Goal: Task Accomplishment & Management: Use online tool/utility

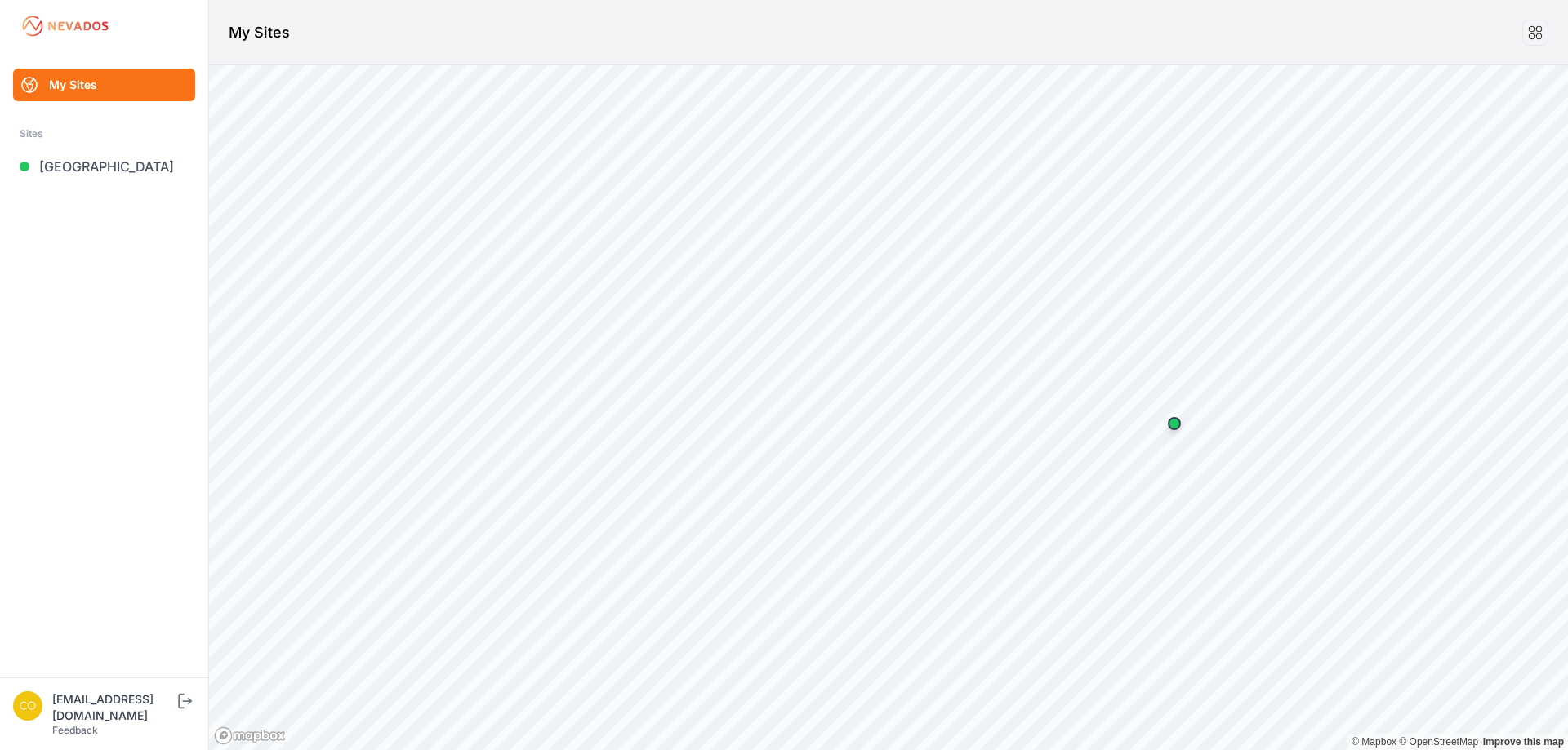
click at [120, 205] on ul "My Sites Sites Bartonsville" at bounding box center [104, 372] width 169 height 609
click at [103, 174] on link "[GEOGRAPHIC_DATA]" at bounding box center [104, 167] width 182 height 32
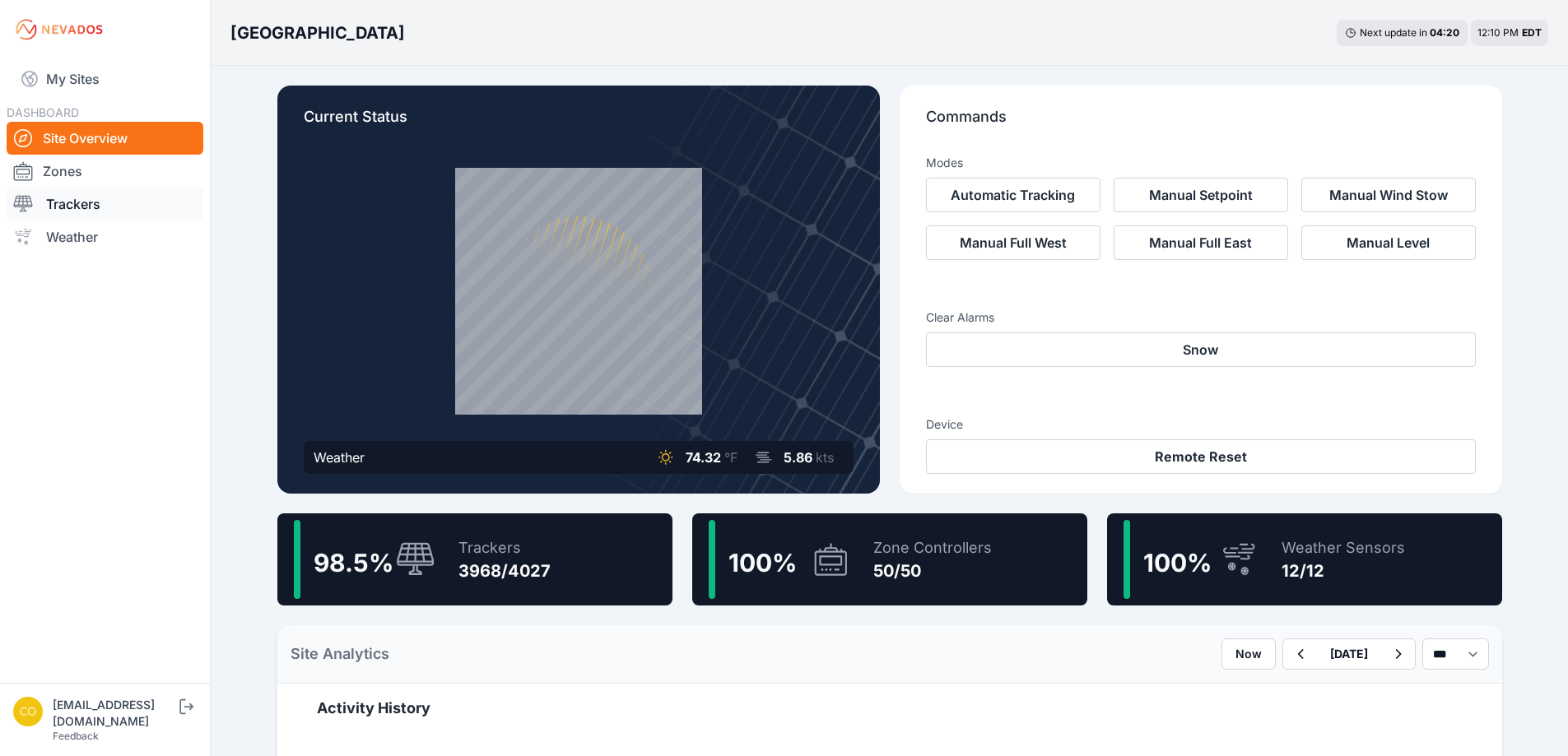
click at [82, 199] on link "Trackers" at bounding box center [105, 204] width 197 height 32
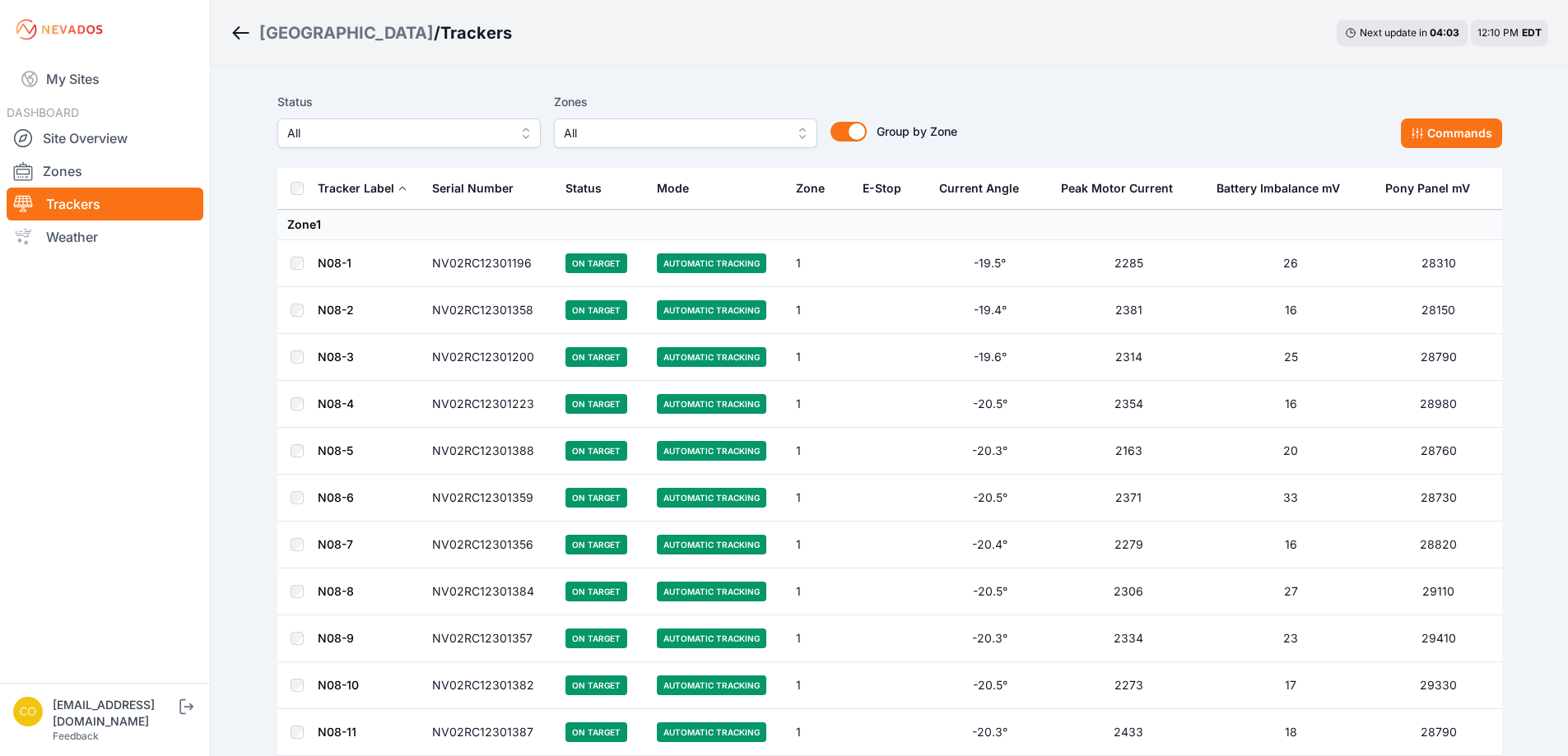
click at [749, 146] on button "All" at bounding box center [686, 133] width 264 height 30
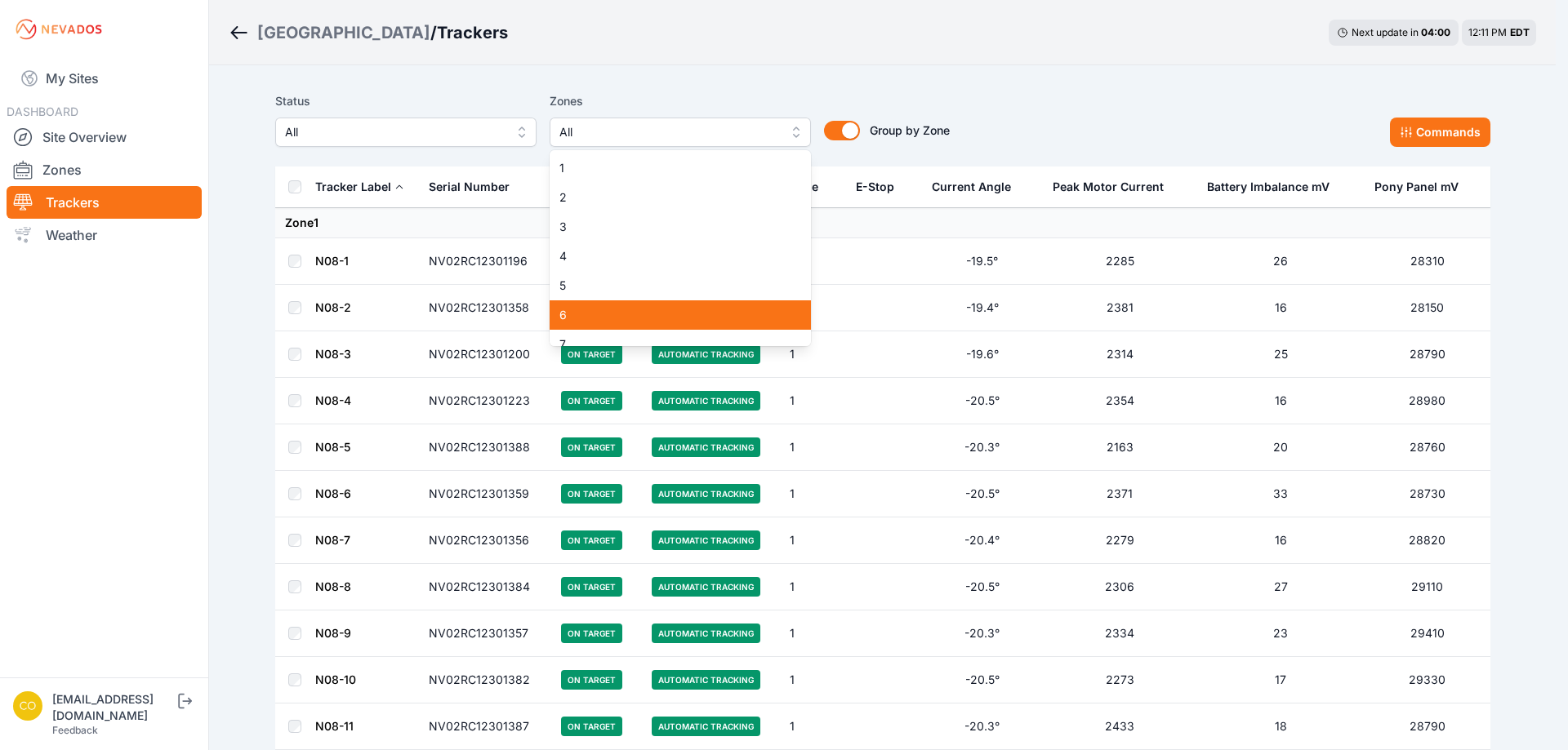
click at [625, 314] on span "6" at bounding box center [671, 314] width 222 height 16
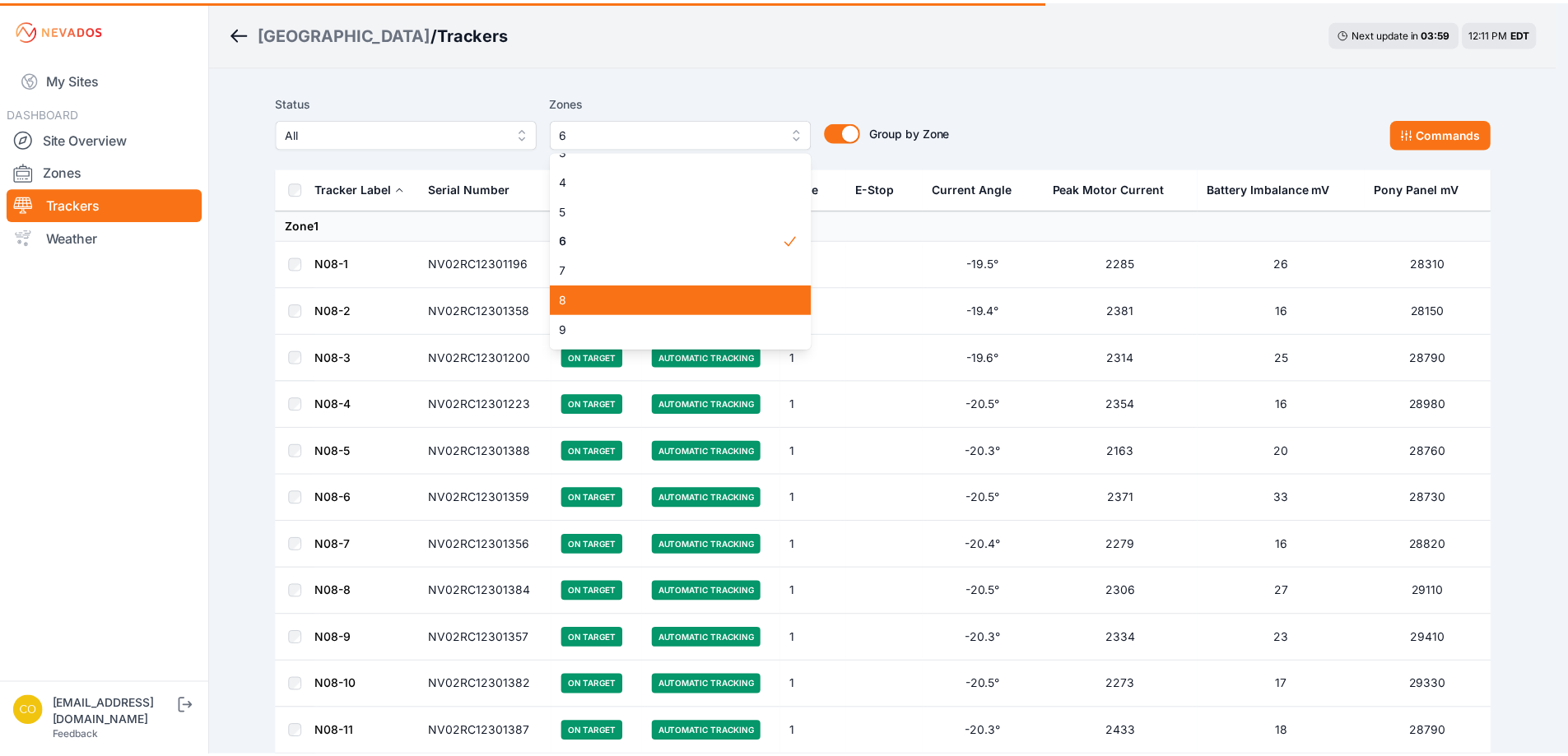
scroll to position [82, 0]
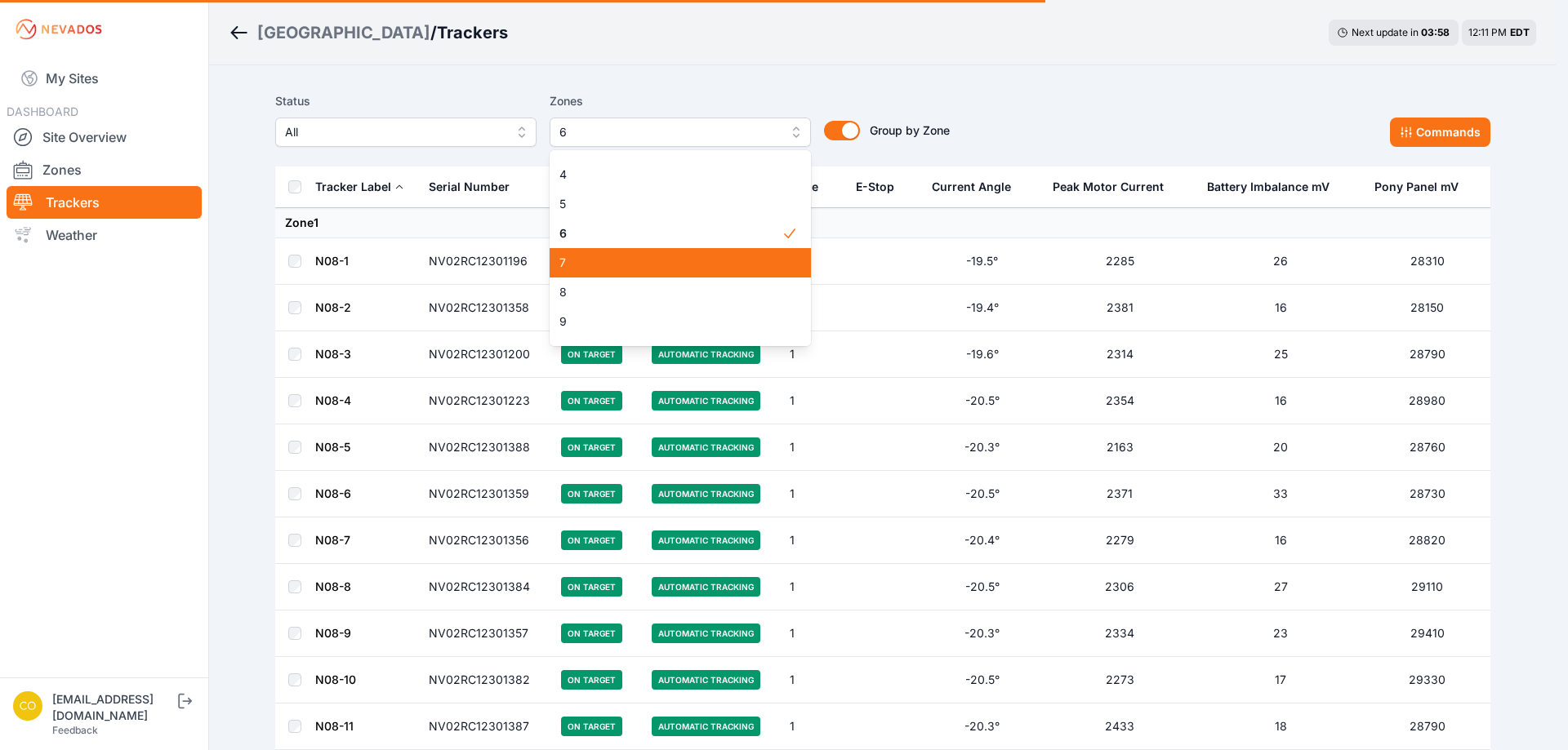
click at [683, 261] on span "7" at bounding box center [671, 262] width 222 height 16
click at [666, 287] on span "8" at bounding box center [671, 292] width 222 height 16
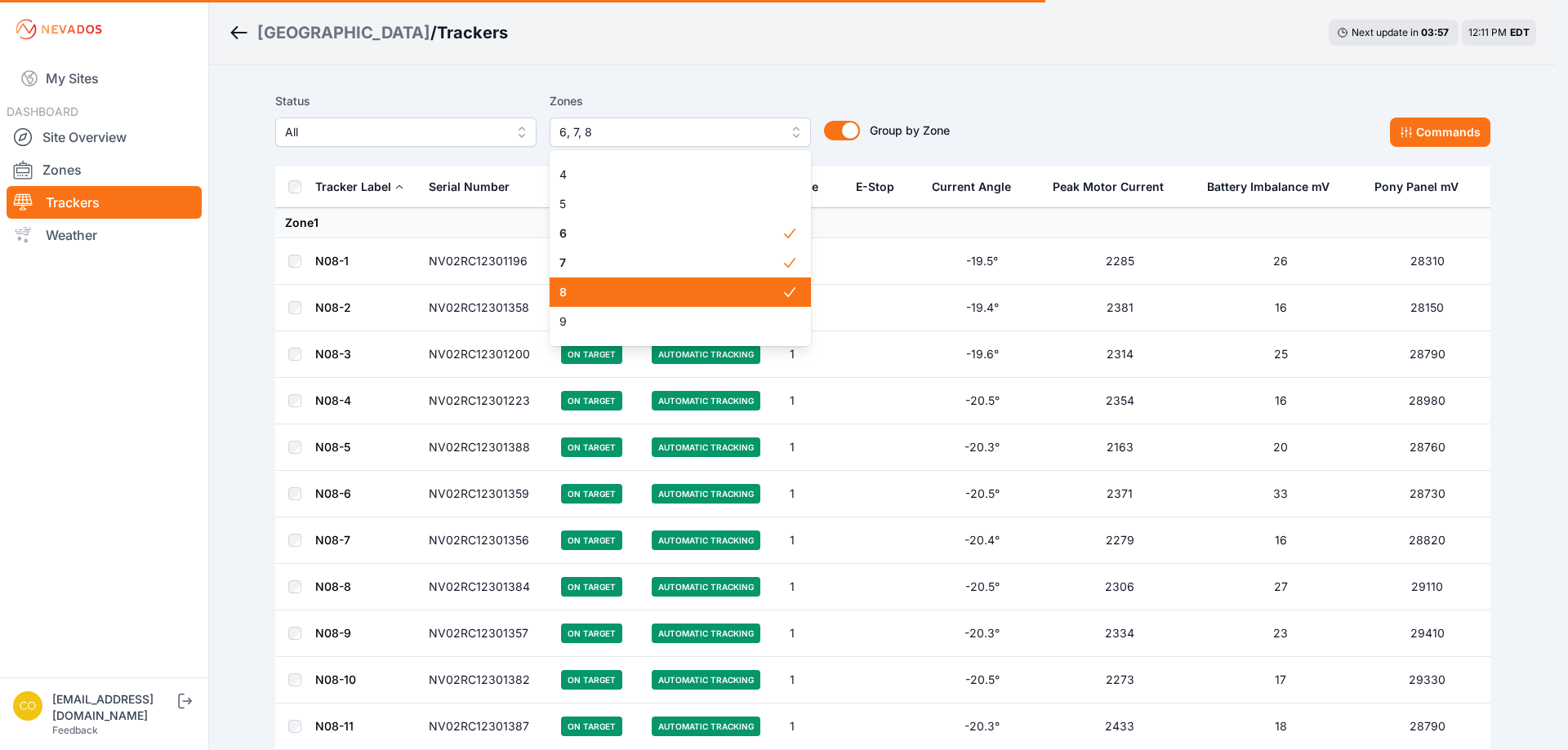
click at [620, 294] on span "8" at bounding box center [671, 292] width 222 height 16
click at [1086, 110] on div "Status All Zones 6, 7, 8 1 2 3 4 5 6 7 8 9 10 11 12 13 14 15 16 17 18 19 20 21 …" at bounding box center [883, 119] width 1216 height 56
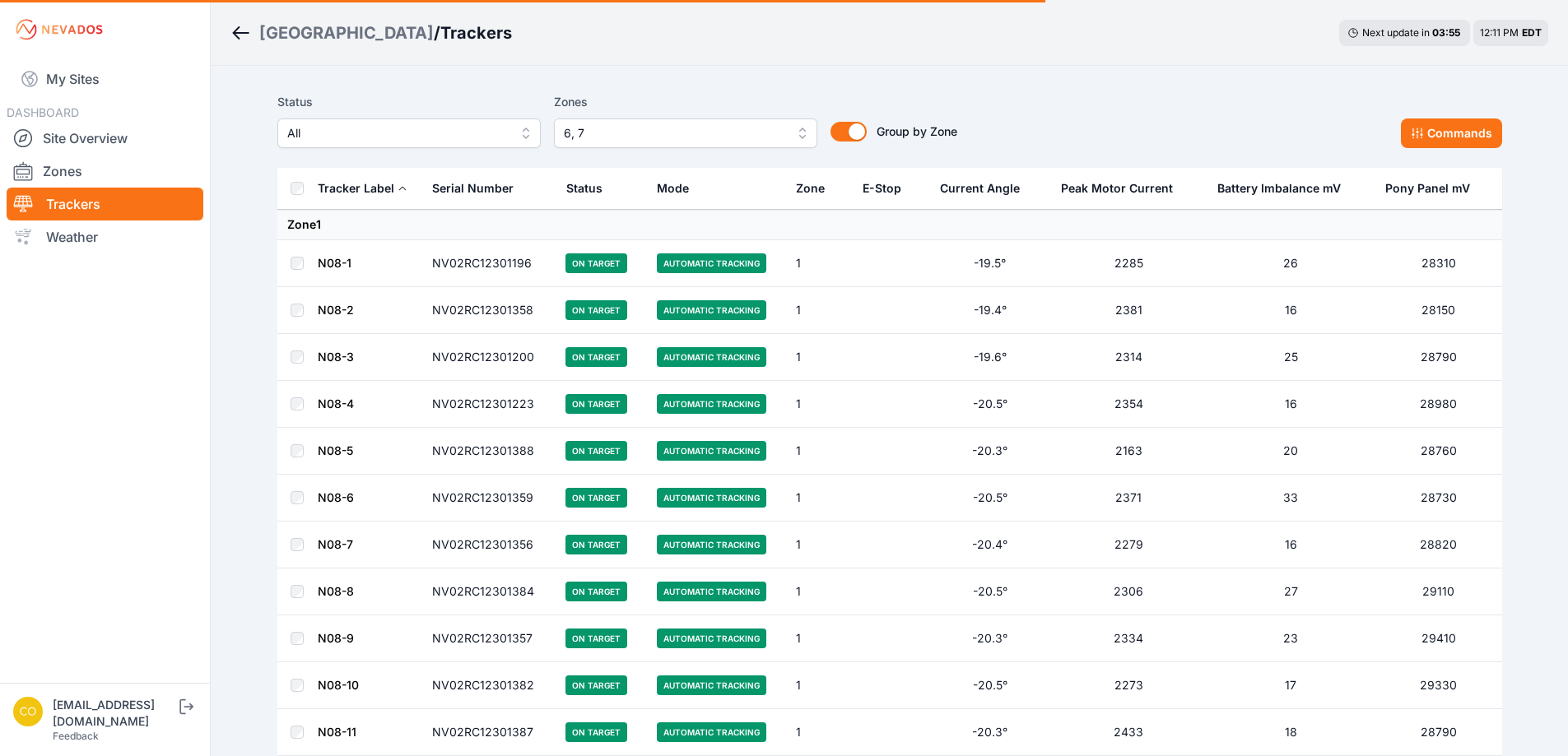
click at [767, 135] on span "6, 7" at bounding box center [674, 133] width 221 height 20
click at [797, 139] on button "6, 7" at bounding box center [686, 133] width 264 height 30
click at [800, 128] on button "6, 7" at bounding box center [686, 133] width 264 height 30
click at [753, 135] on span "6, 7" at bounding box center [674, 133] width 221 height 20
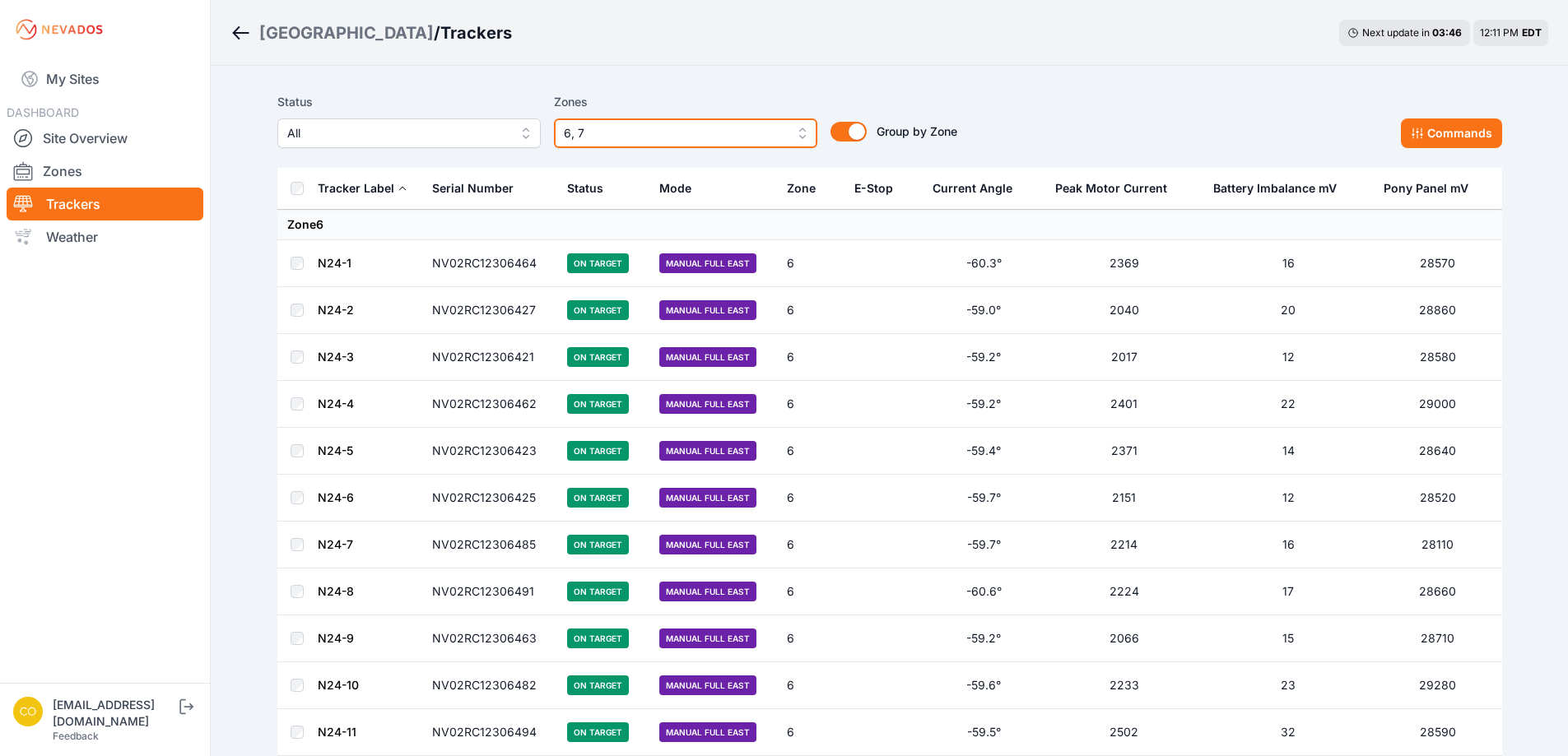
click at [801, 131] on button "6, 7" at bounding box center [686, 133] width 264 height 30
click at [802, 131] on button "6, 7" at bounding box center [686, 133] width 264 height 30
click at [800, 127] on button "6, 7" at bounding box center [686, 133] width 264 height 30
click at [638, 129] on span "6, 7" at bounding box center [674, 133] width 221 height 20
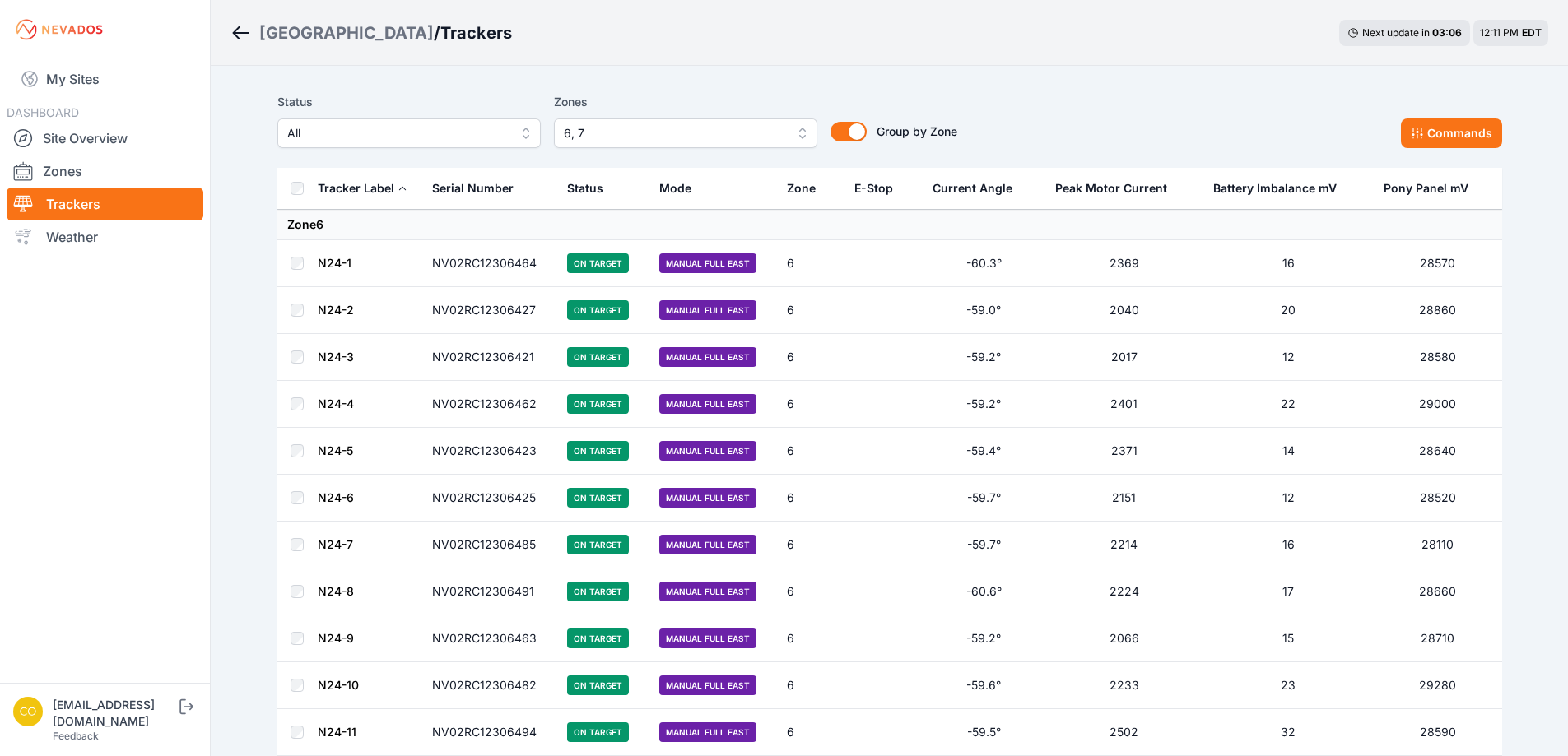
click at [694, 133] on span "6, 7" at bounding box center [674, 133] width 221 height 20
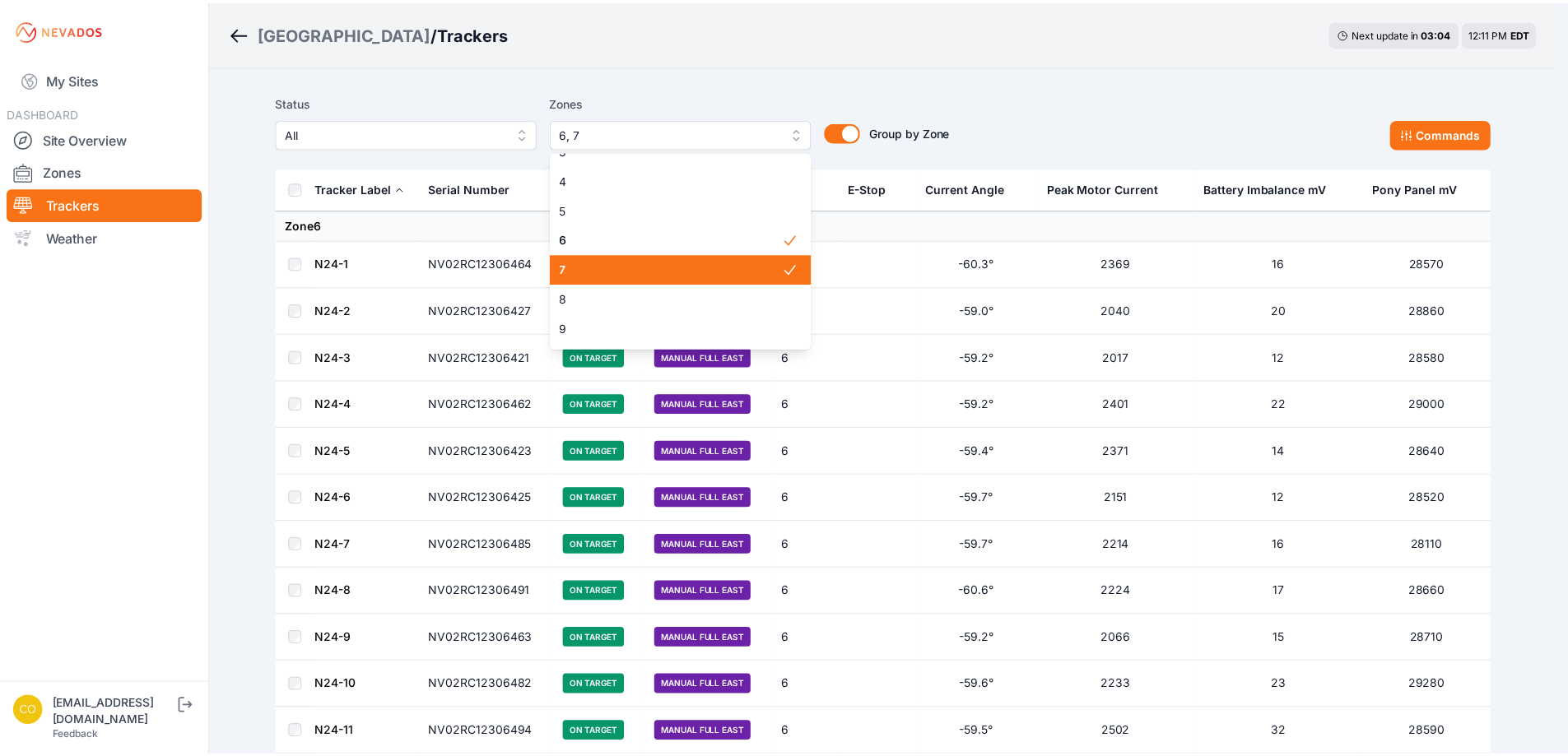
scroll to position [82, 0]
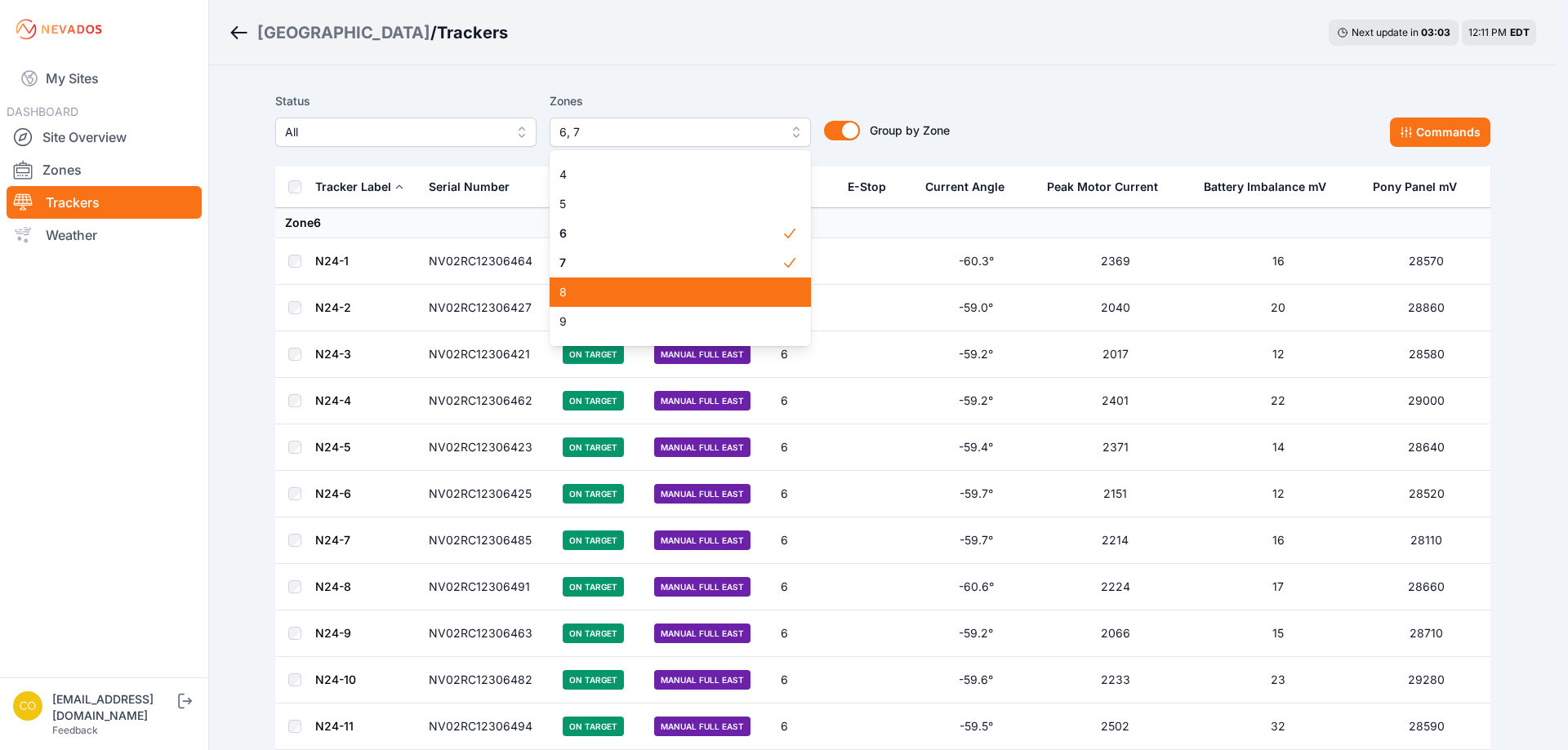
click at [622, 298] on span "8" at bounding box center [671, 292] width 222 height 16
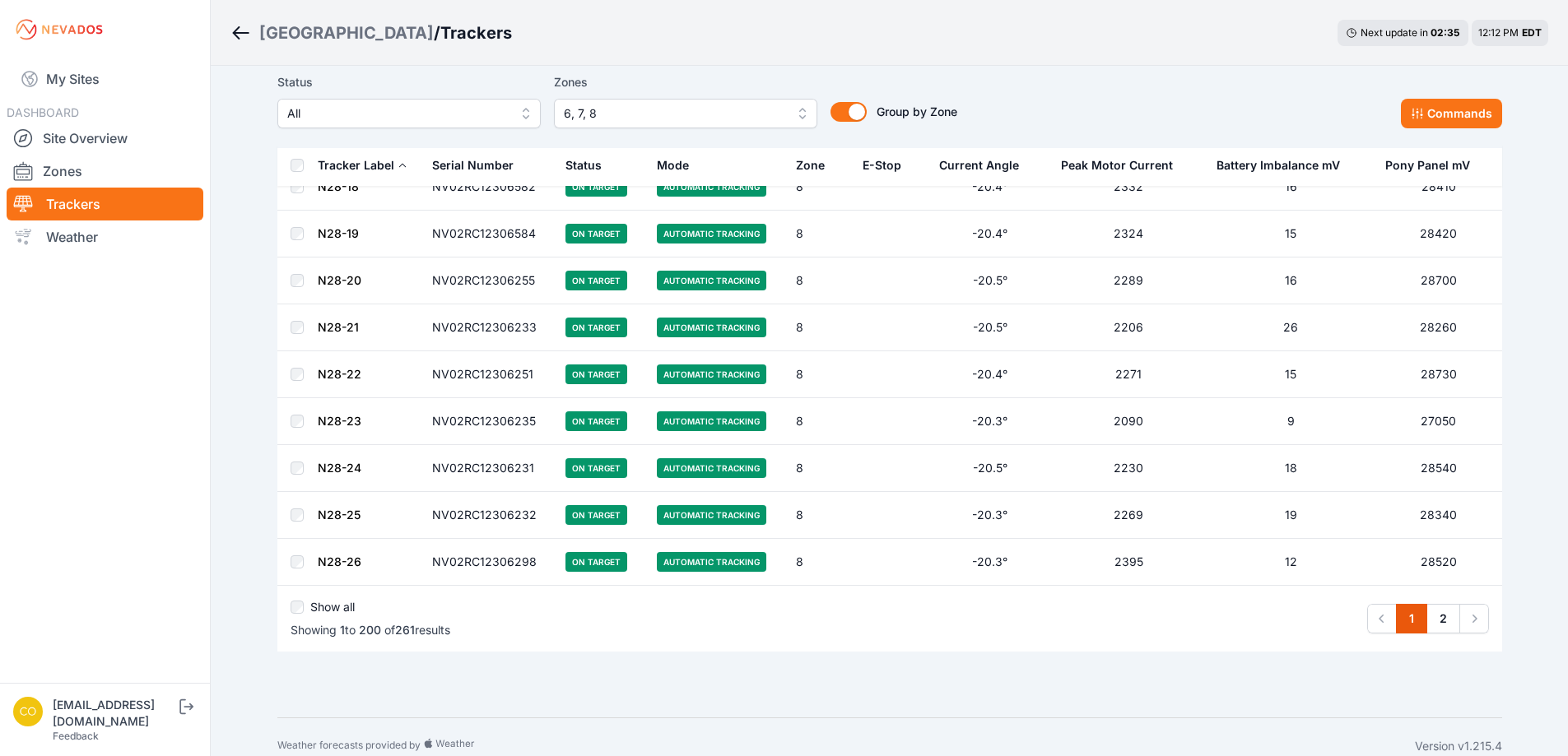
scroll to position [9114, 0]
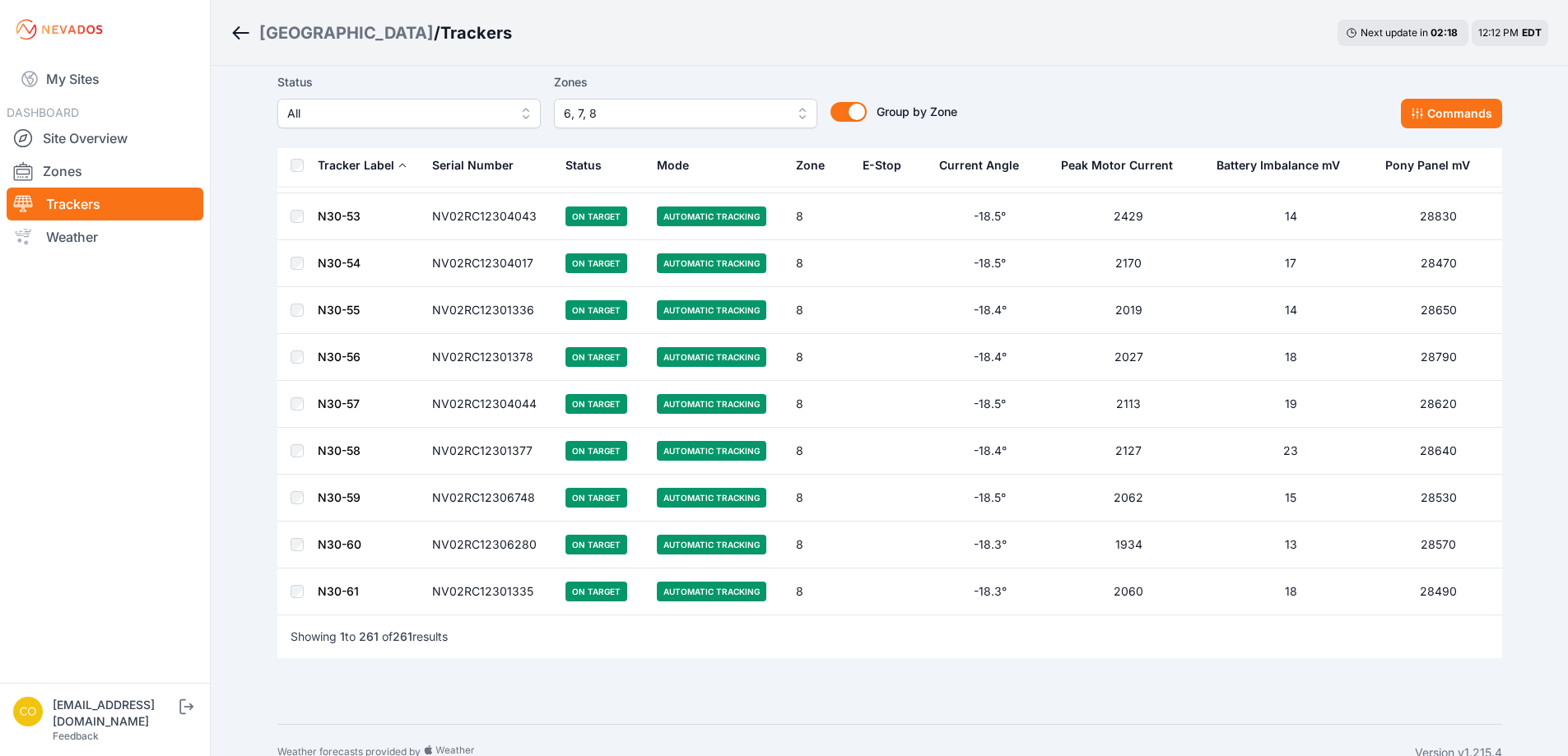
scroll to position [11953, 0]
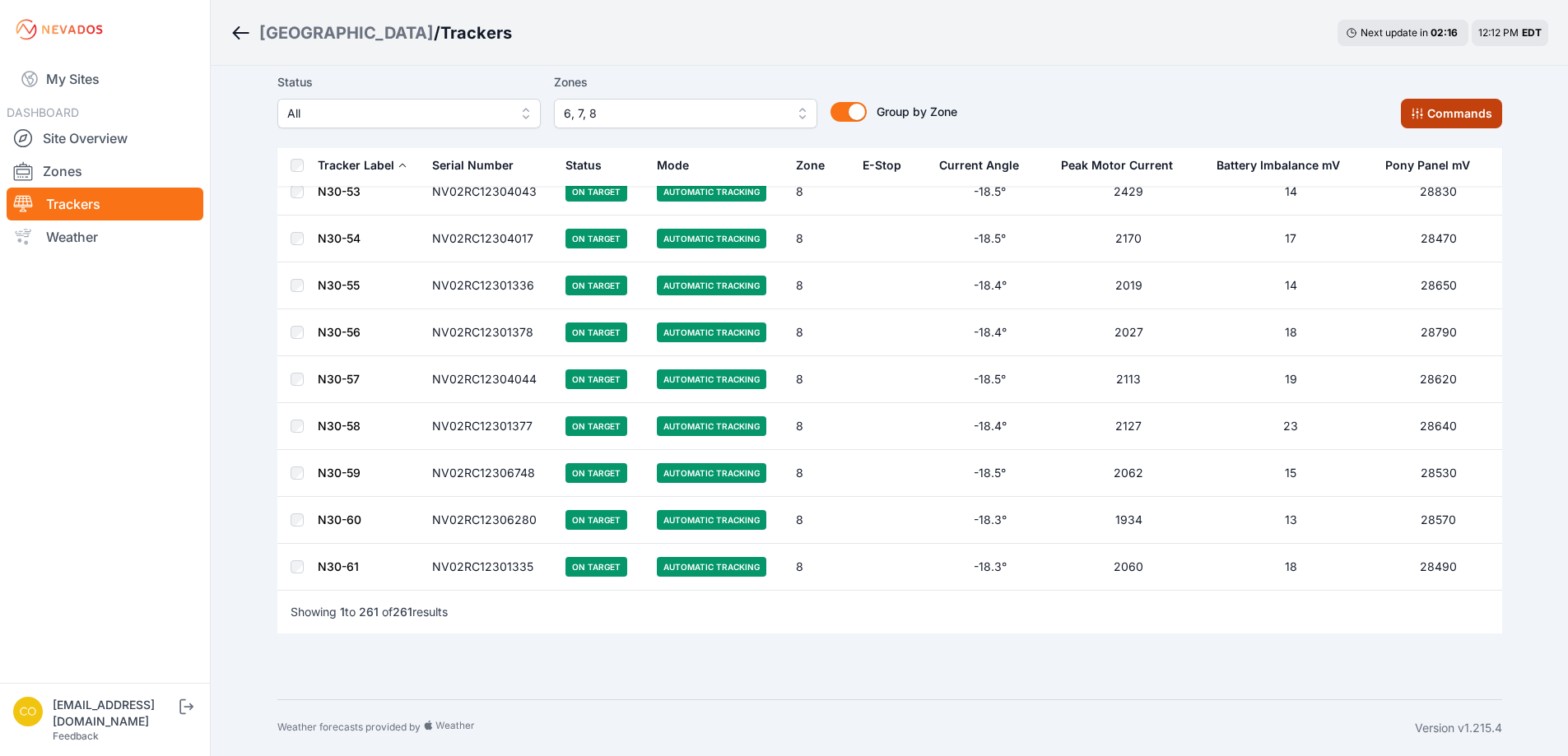
drag, startPoint x: 1460, startPoint y: 122, endPoint x: 1458, endPoint y: 114, distance: 8.2
click at [1459, 122] on button "Commands" at bounding box center [1451, 113] width 101 height 30
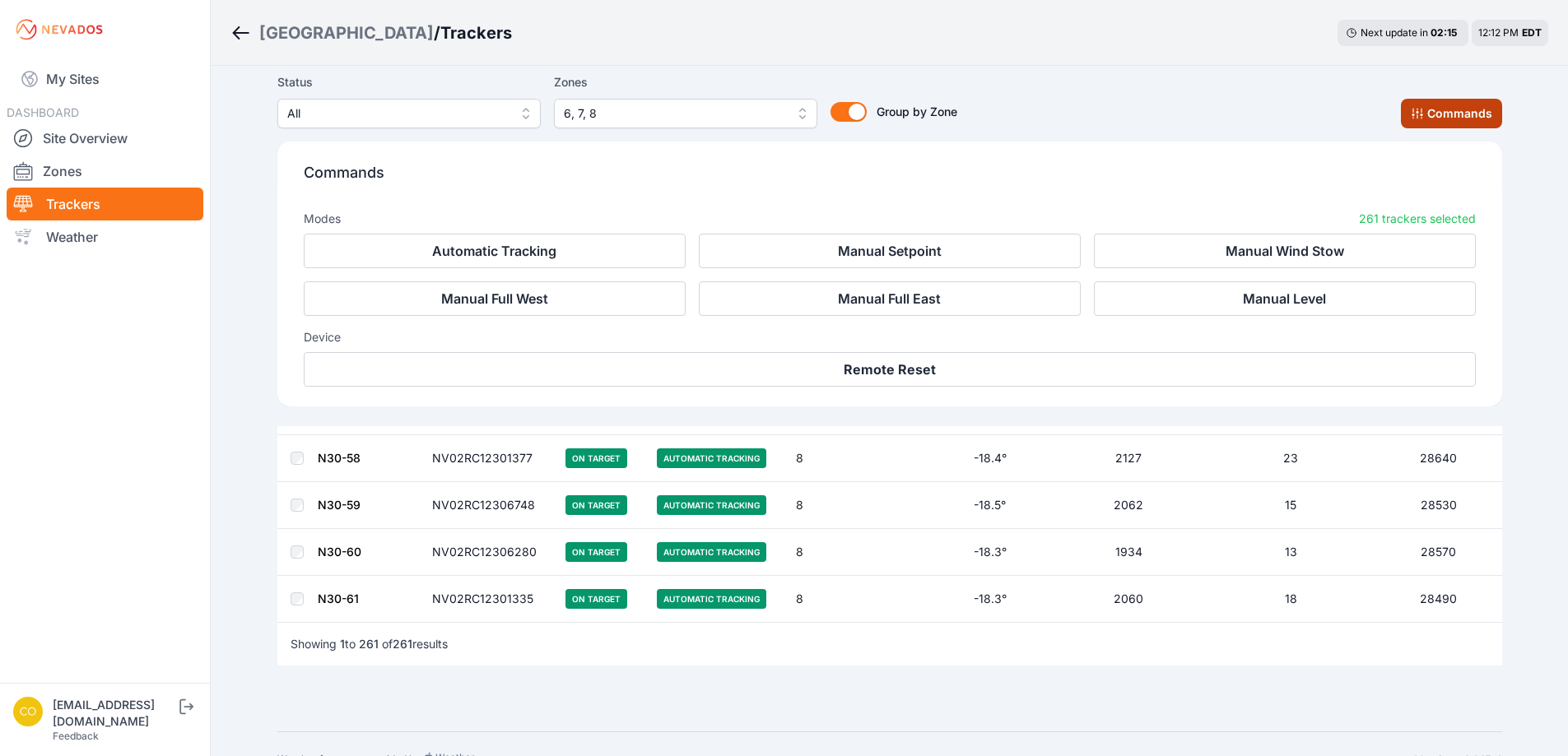
scroll to position [12231, 0]
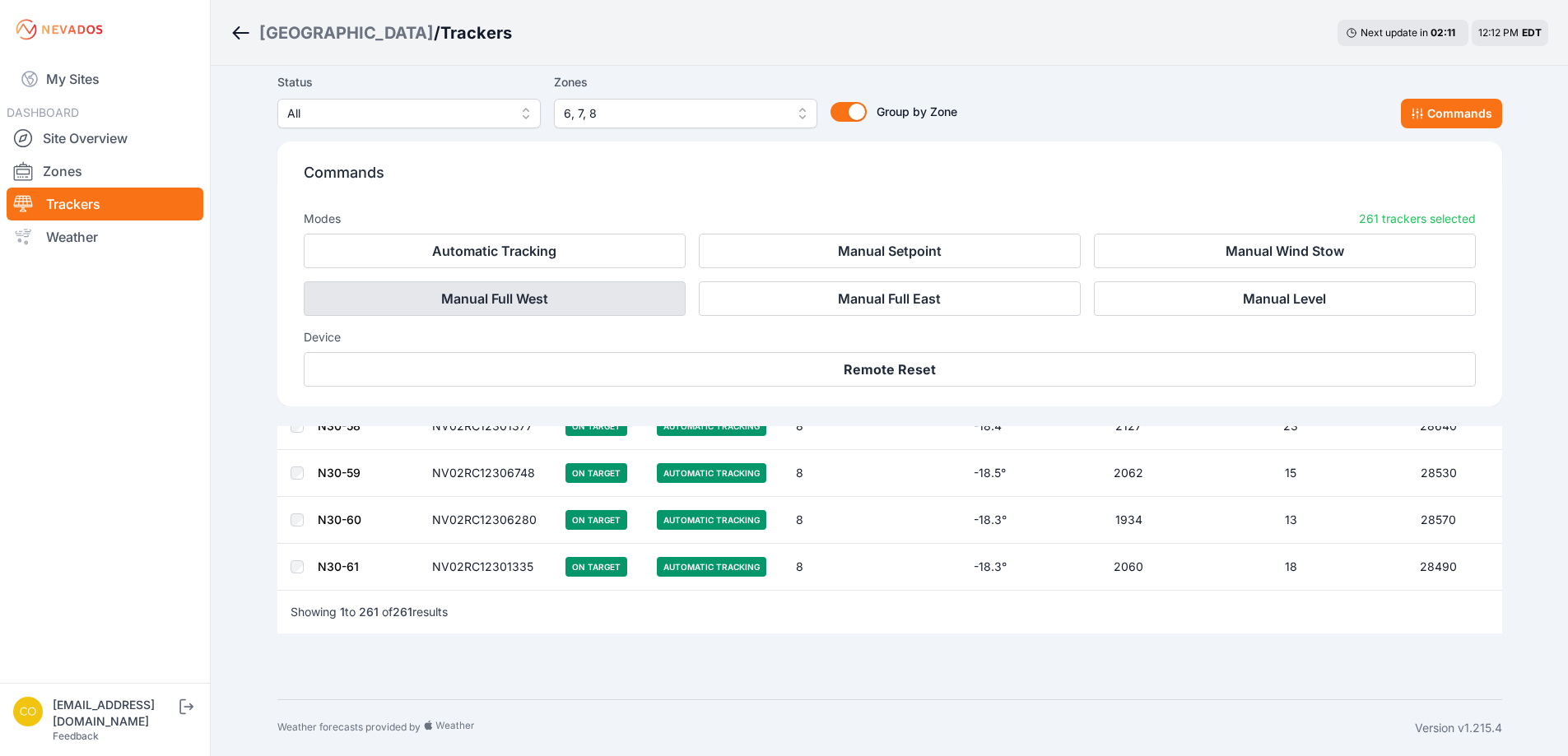
click at [522, 295] on button "Manual Full West" at bounding box center [495, 299] width 382 height 34
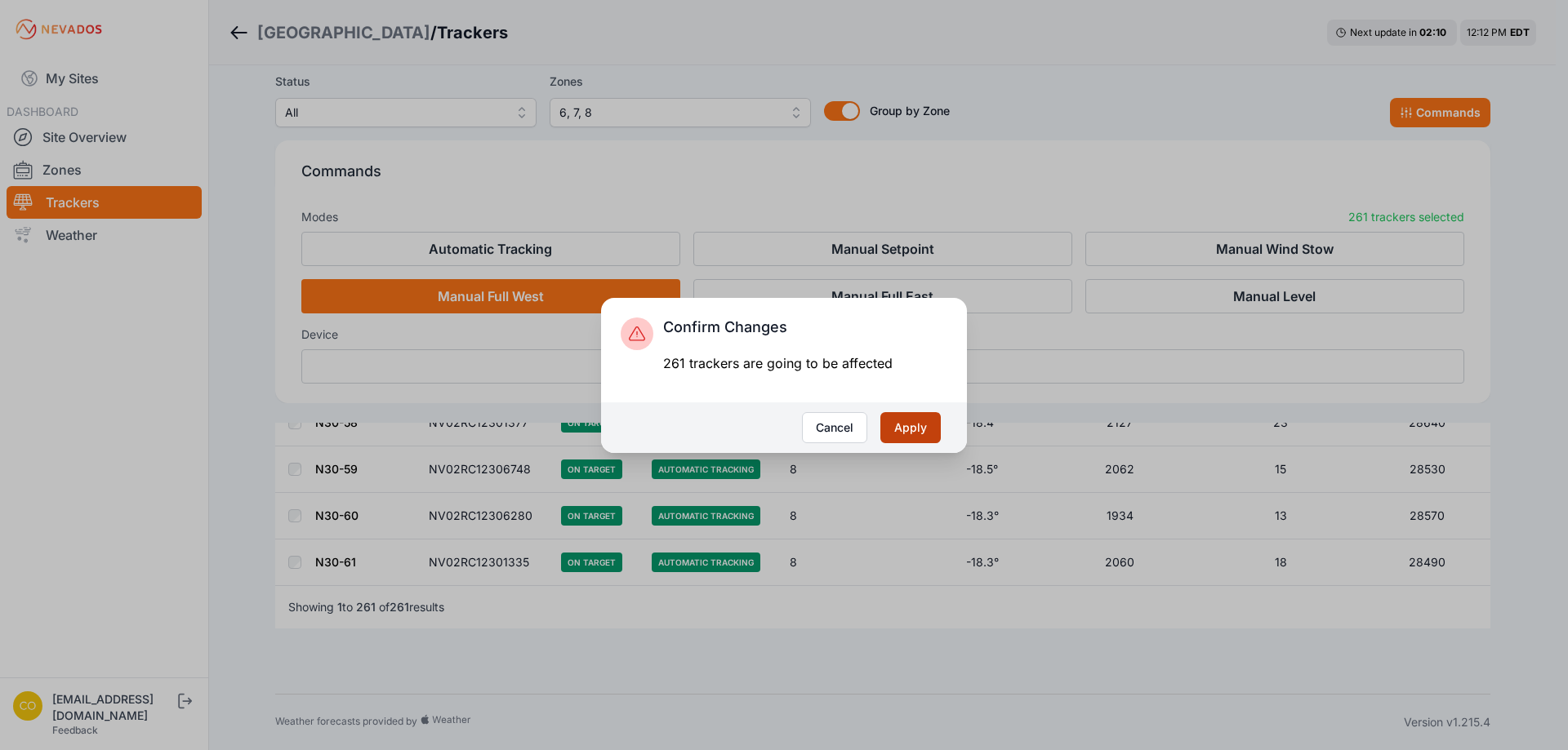
click at [923, 425] on button "Apply" at bounding box center [910, 427] width 61 height 31
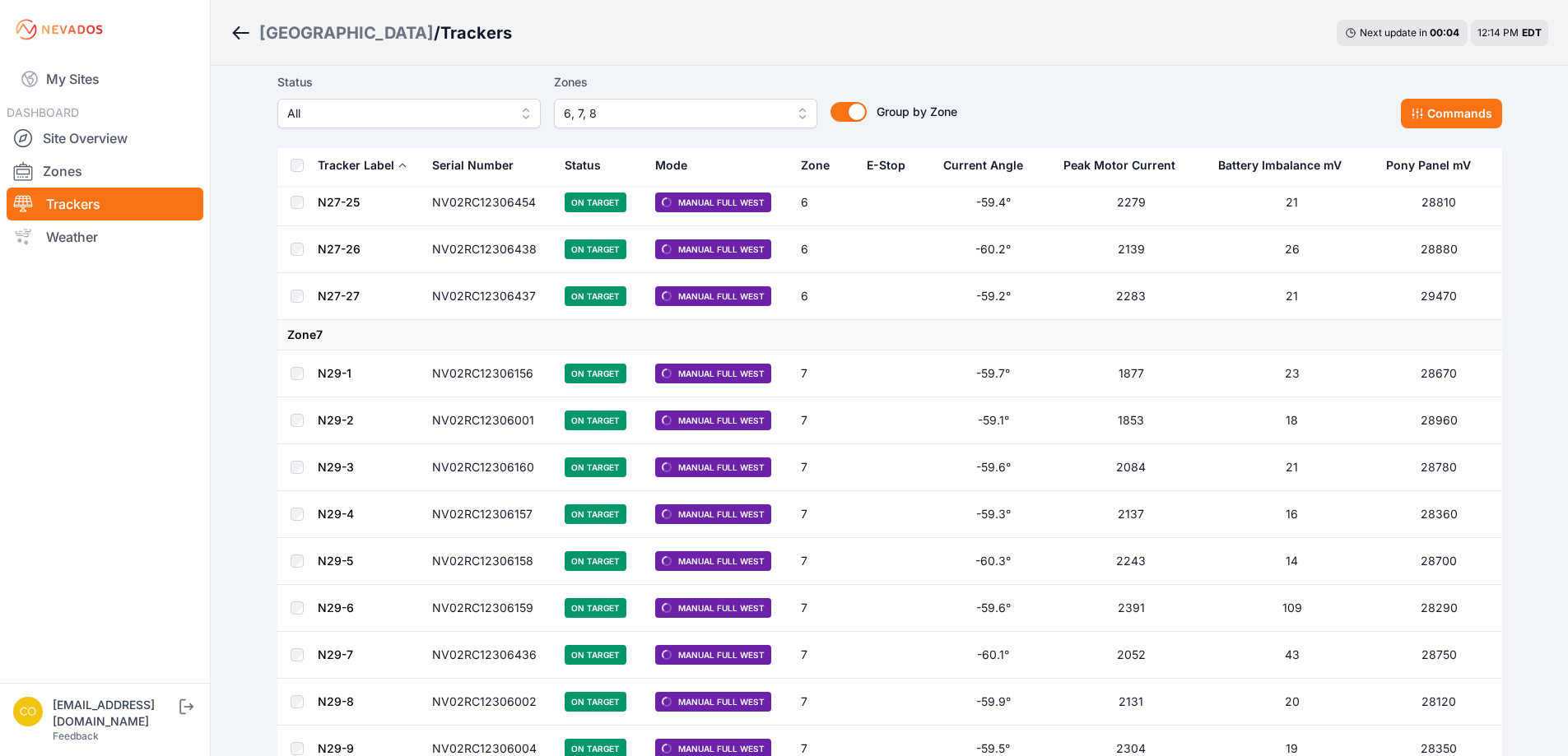
scroll to position [4443, 0]
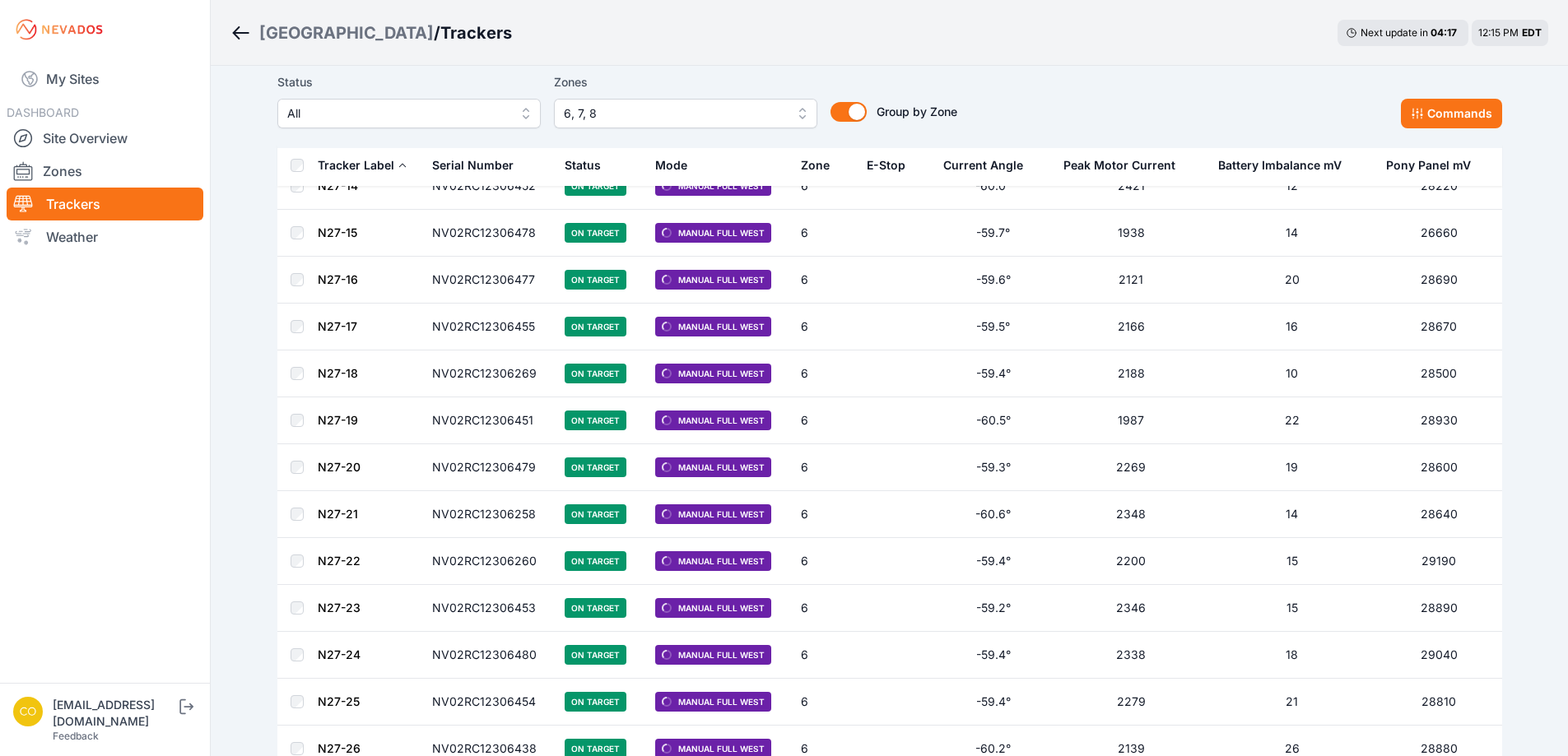
scroll to position [3312, 0]
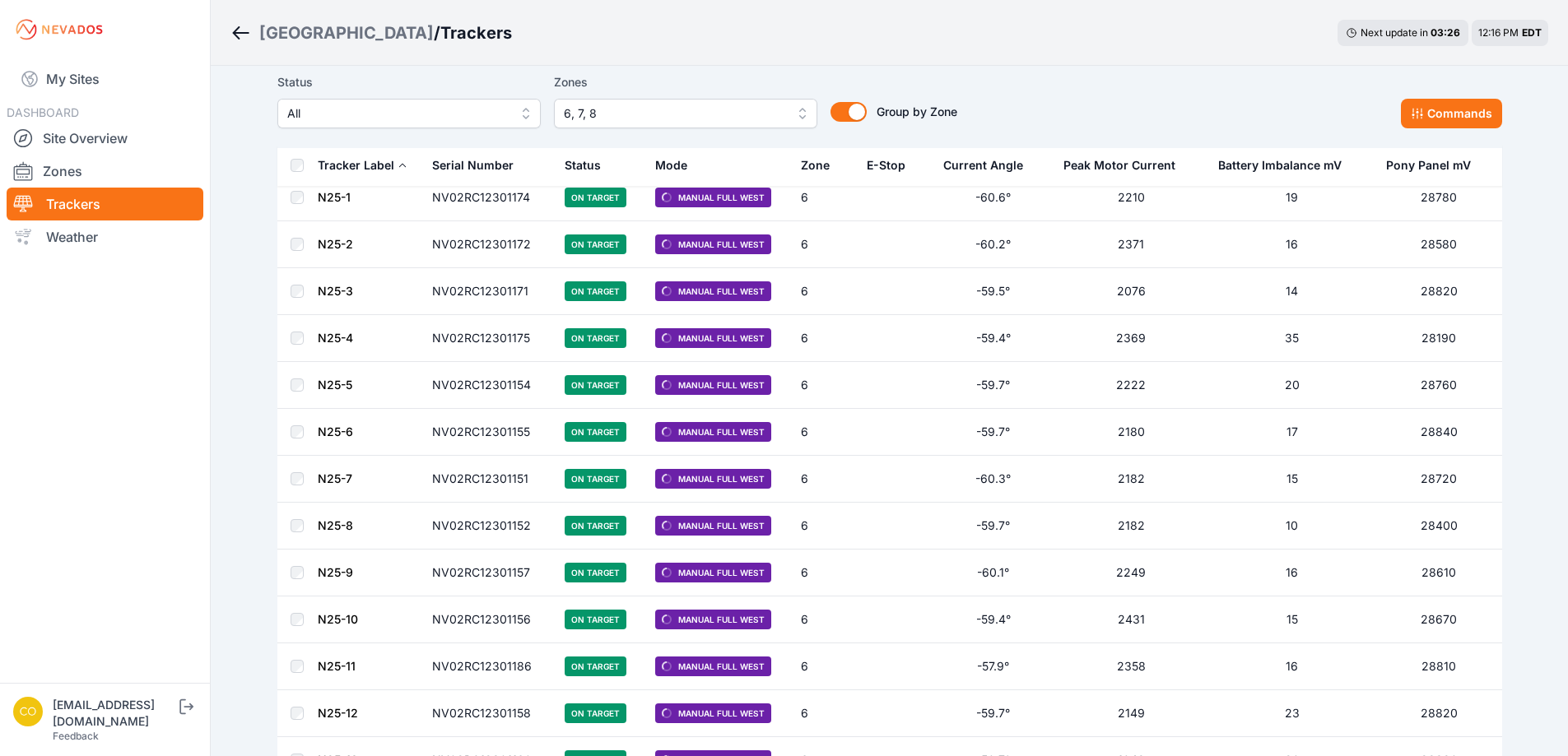
scroll to position [1481, 0]
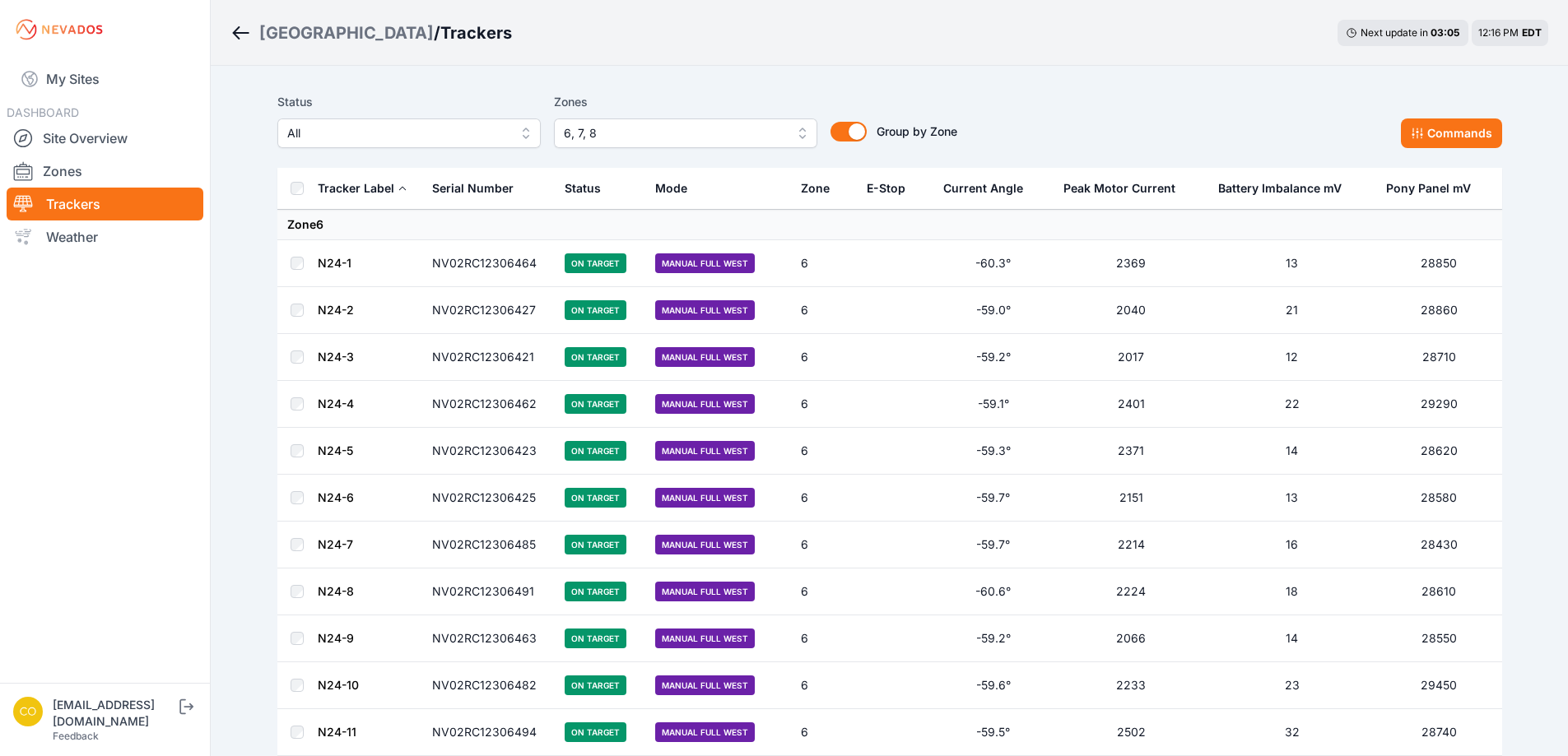
scroll to position [1481, 0]
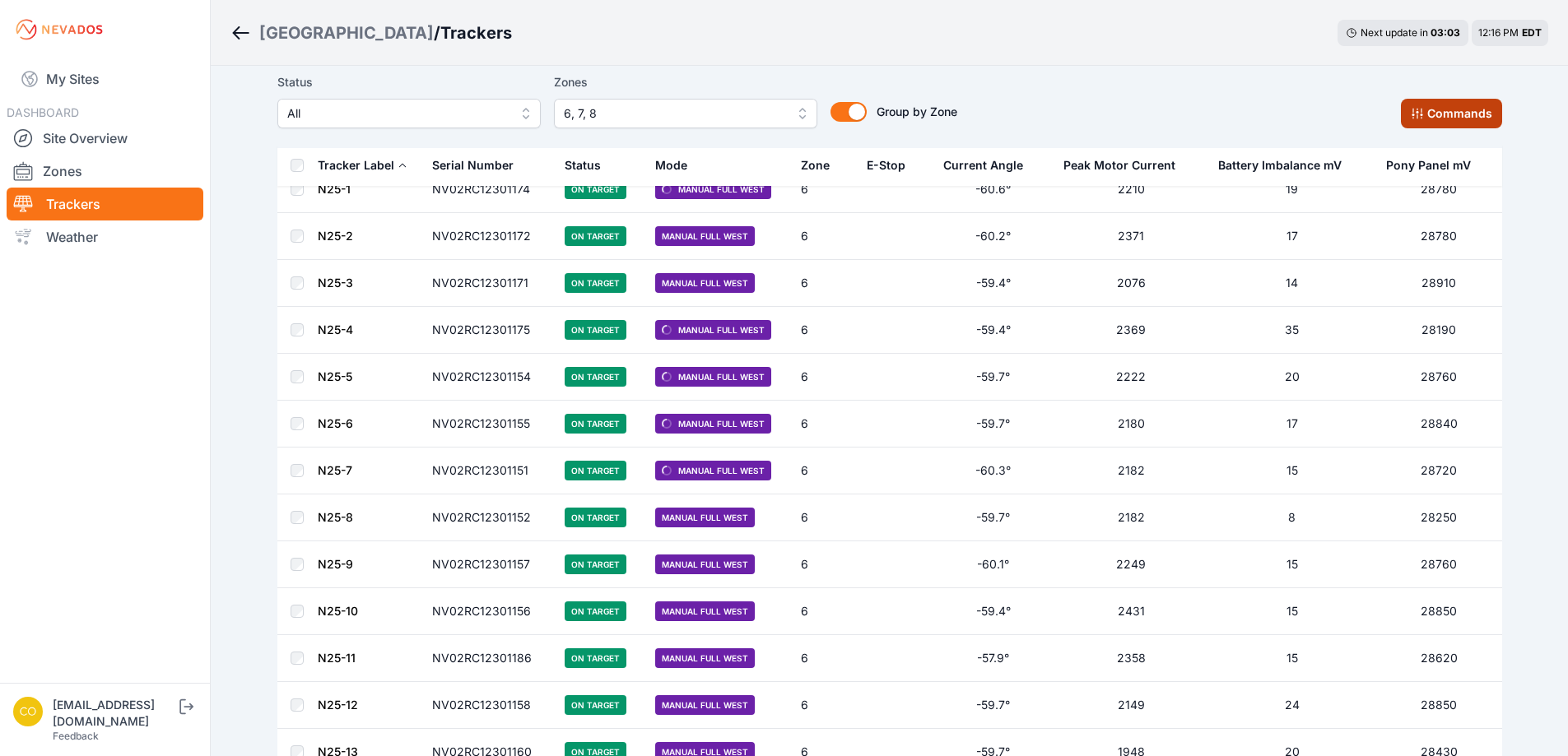
click at [1409, 116] on button "Commands" at bounding box center [1451, 113] width 101 height 30
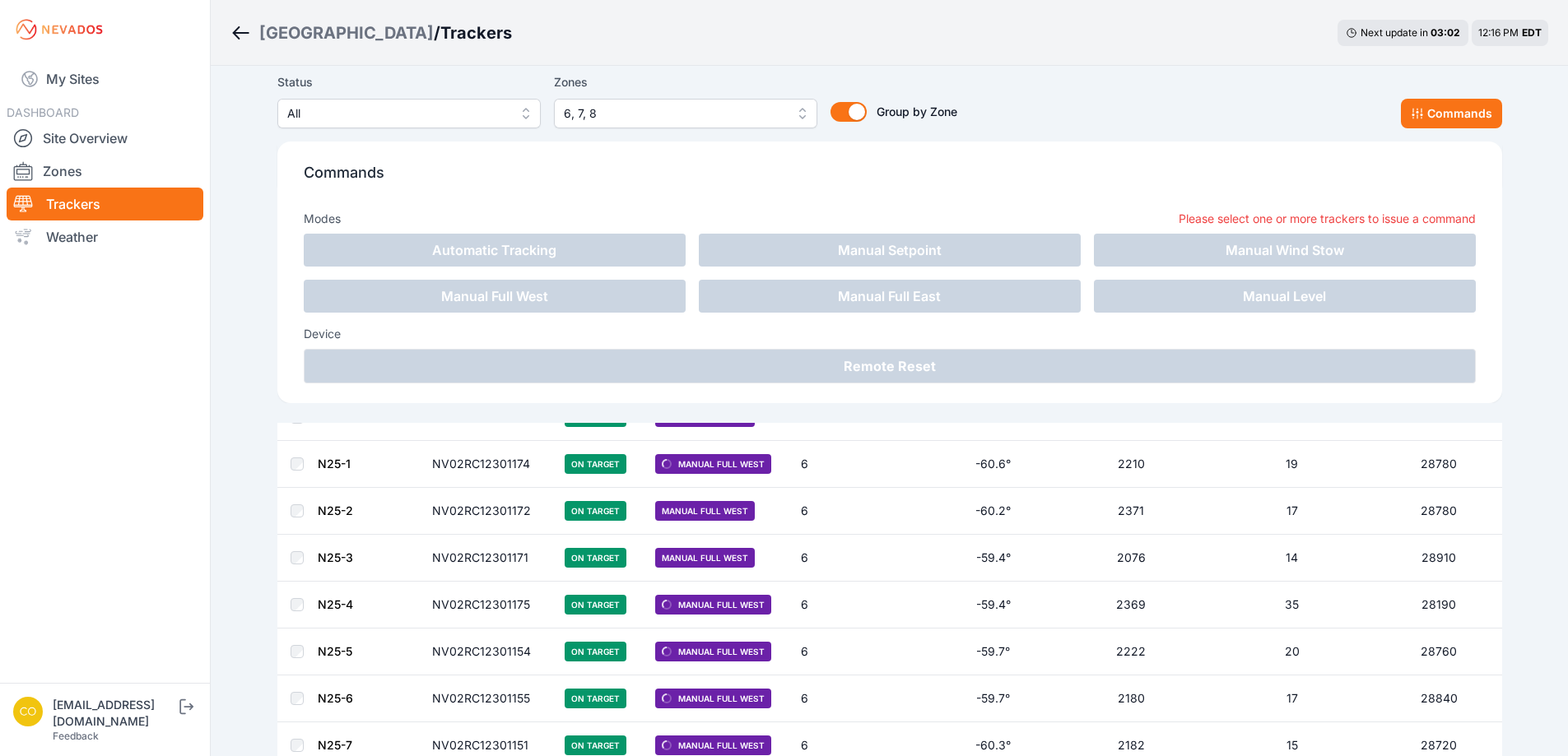
scroll to position [1756, 0]
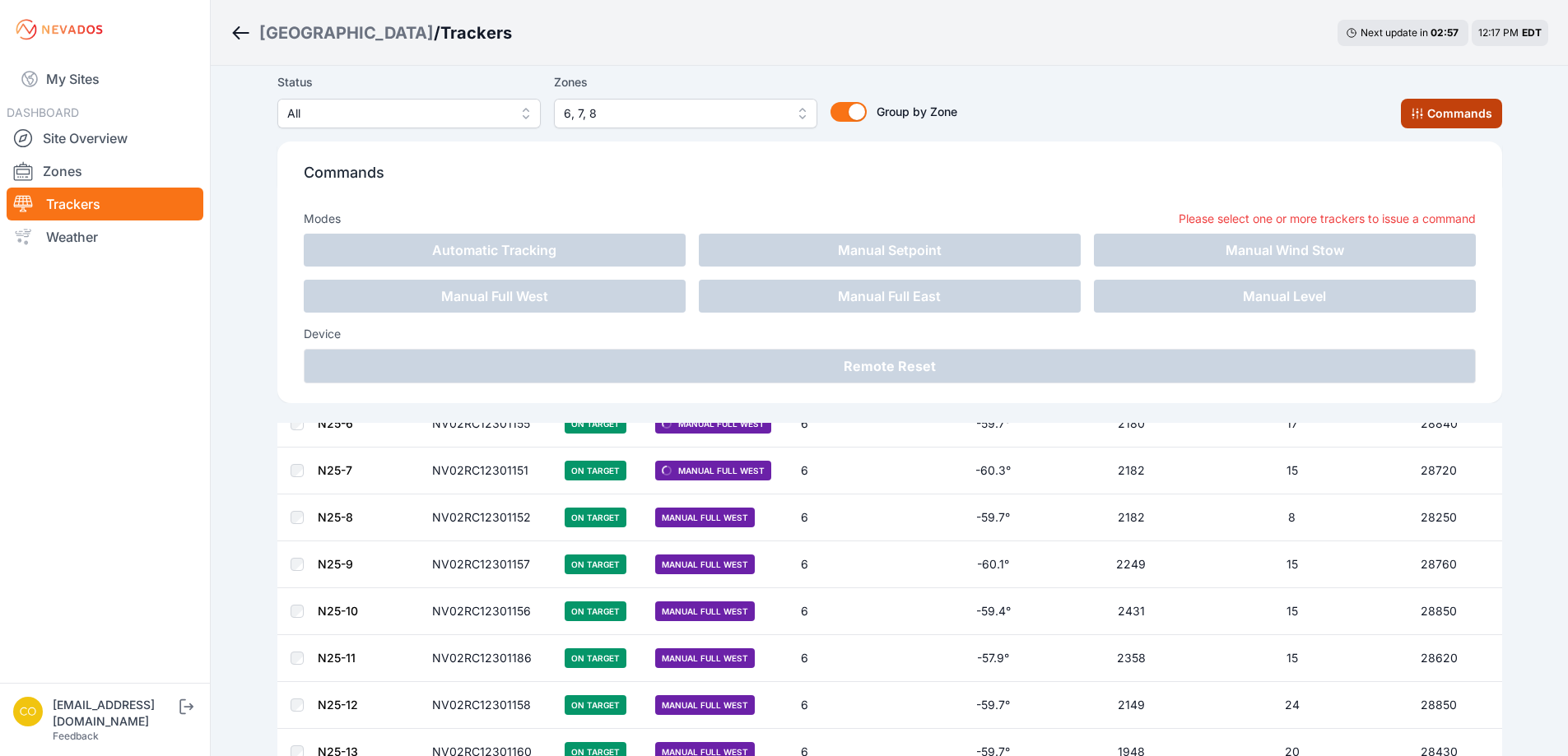
click at [1424, 106] on button "Commands" at bounding box center [1451, 113] width 101 height 30
click at [1275, 93] on div "Status All Zones 6, 7, 8 Group by Zone Group by Zone Commands" at bounding box center [890, 100] width 1225 height 56
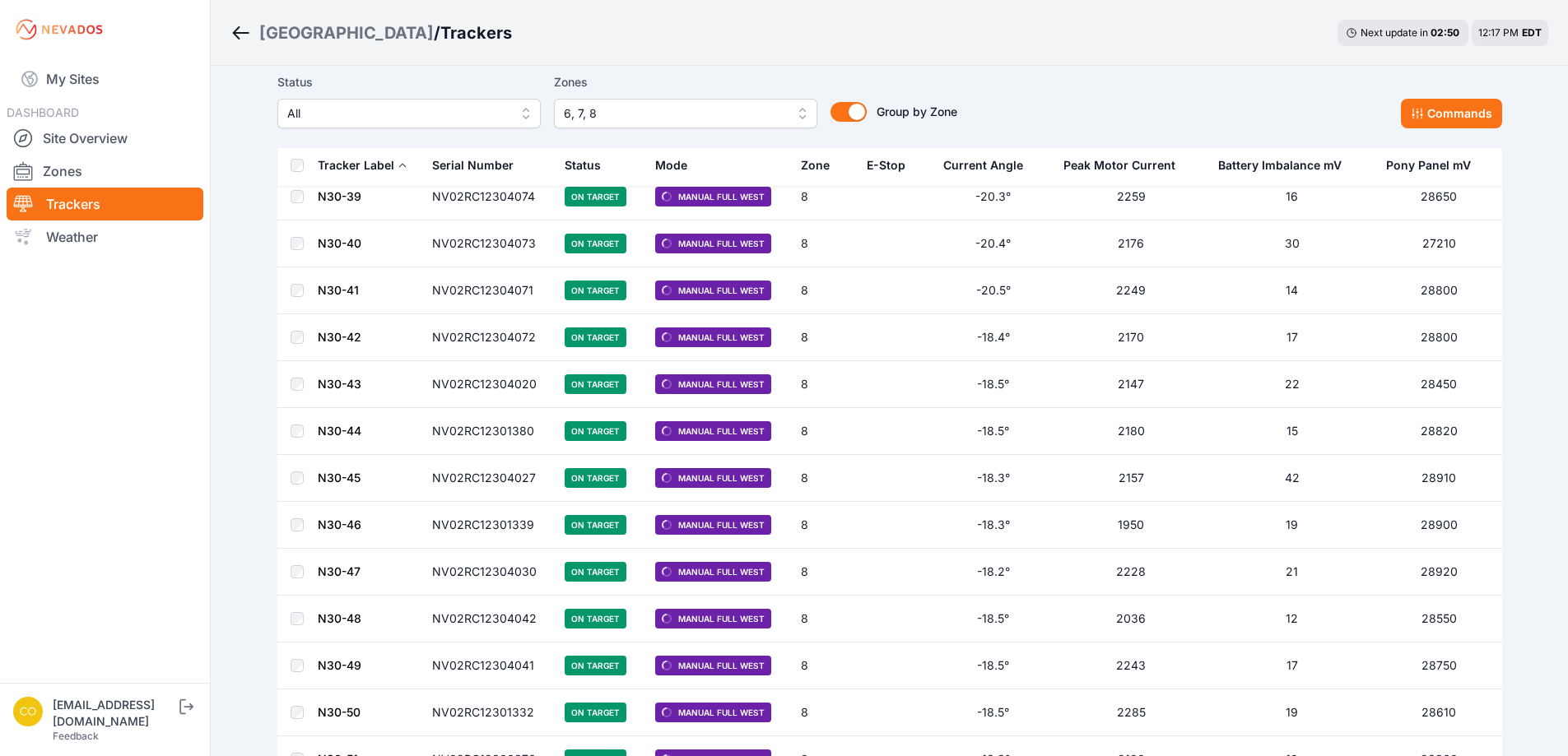
scroll to position [11602, 0]
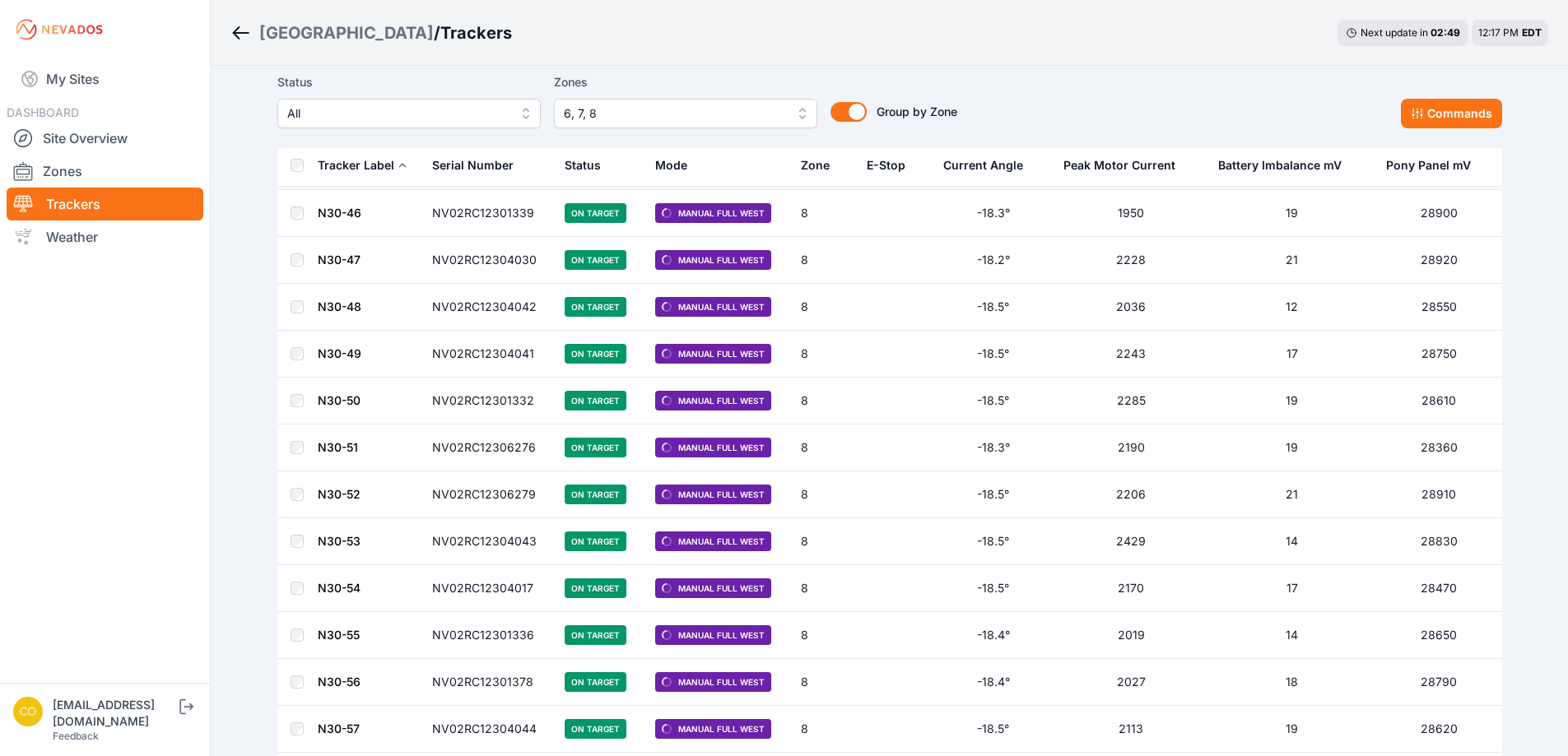
click at [672, 164] on div "Mode" at bounding box center [671, 165] width 32 height 16
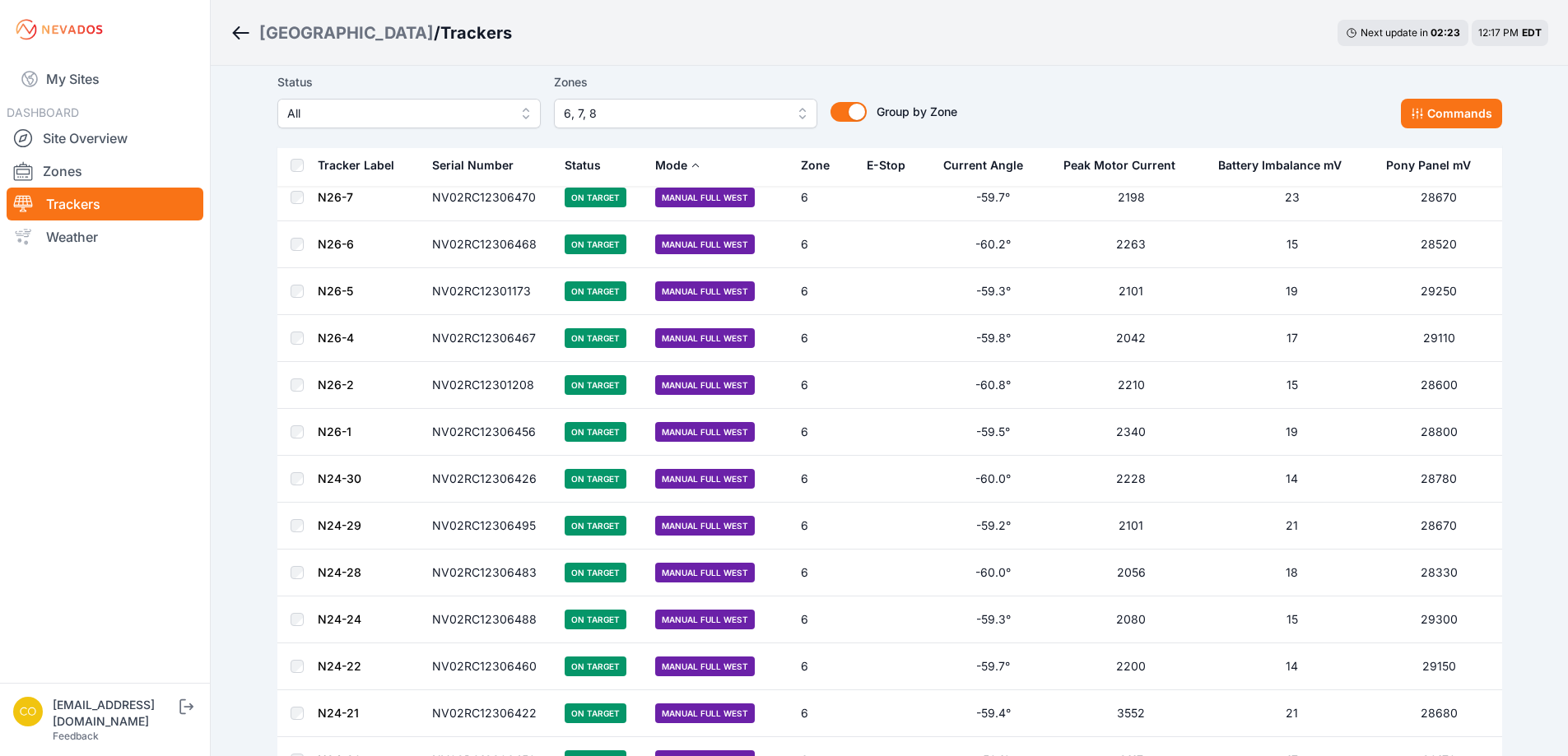
scroll to position [987, 0]
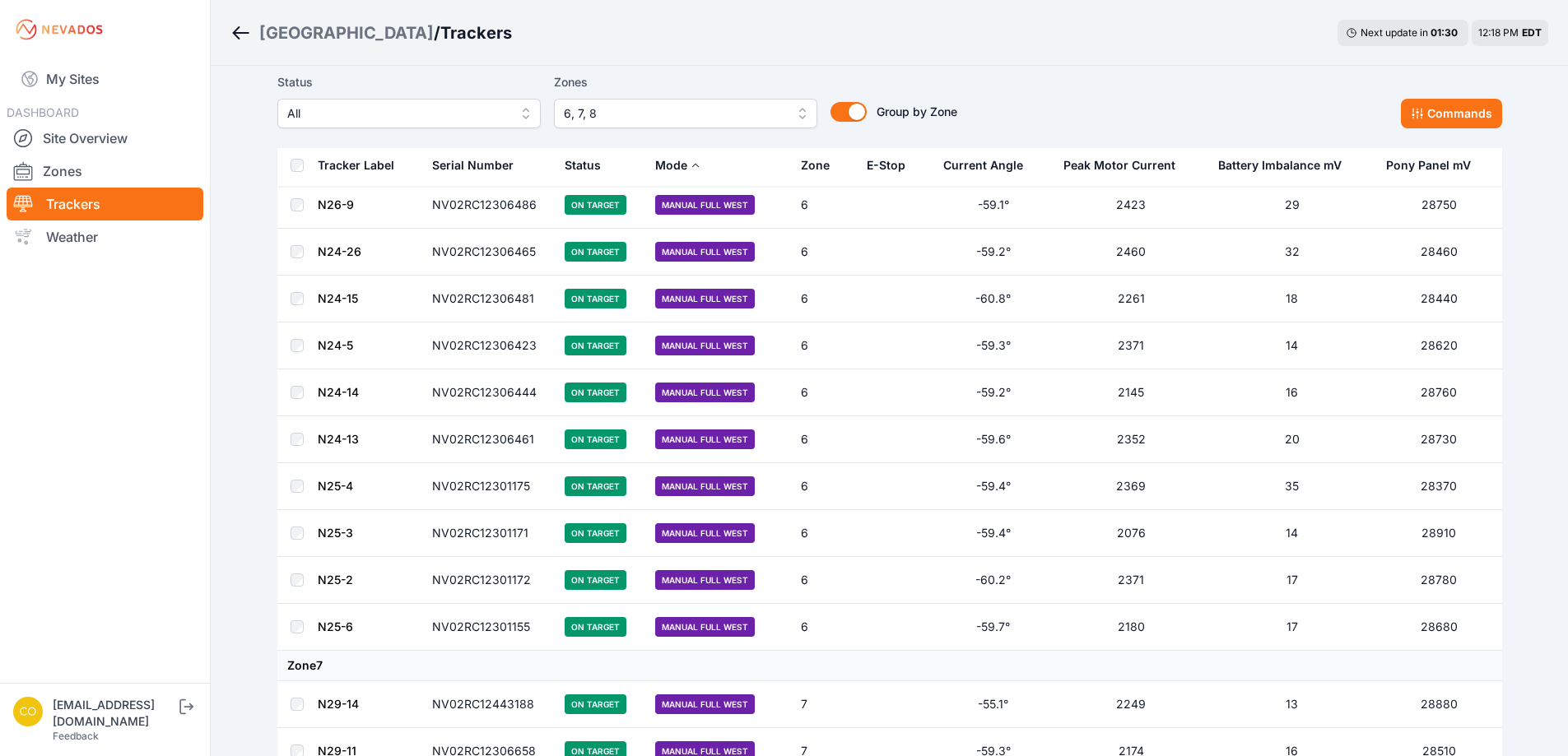
scroll to position [3476, 0]
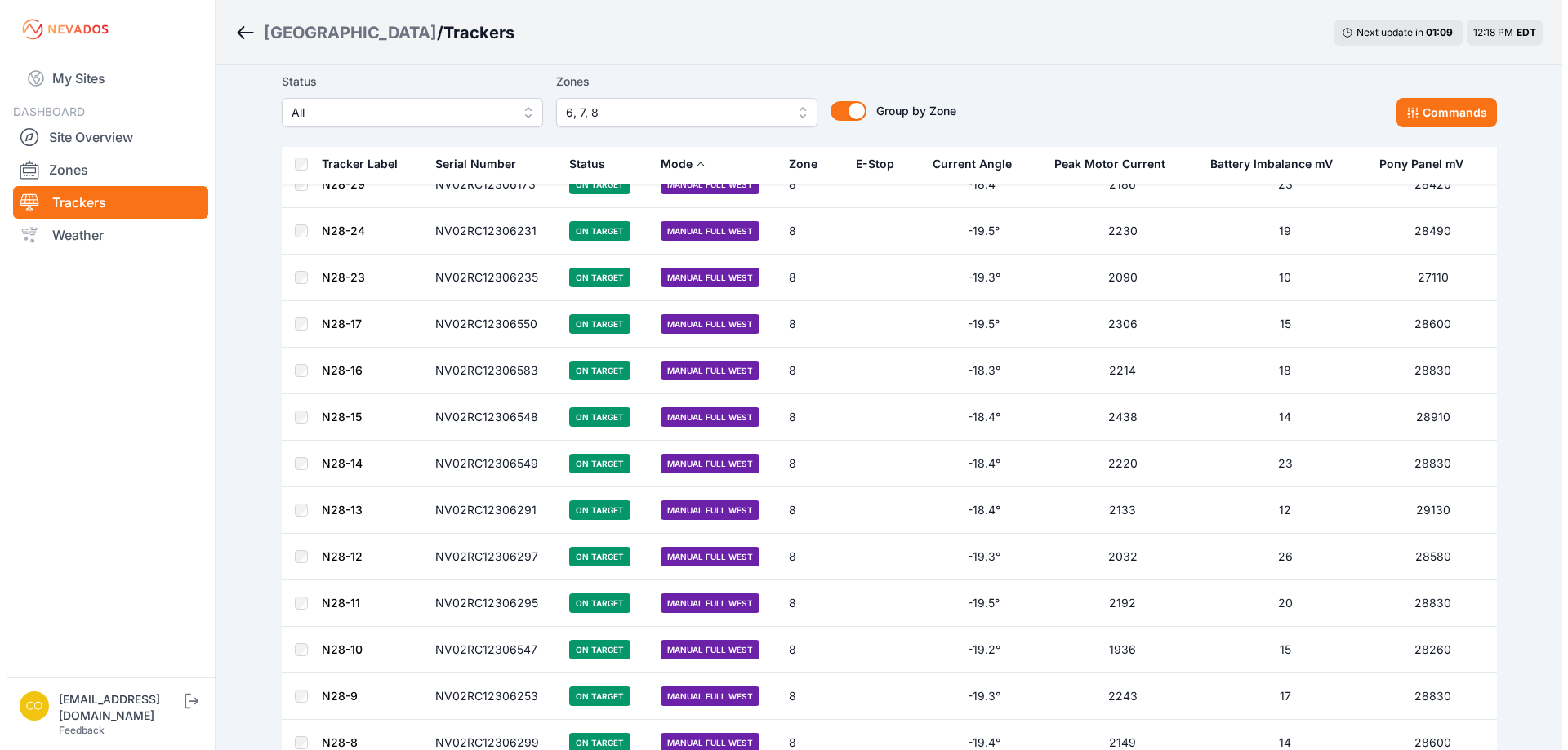
scroll to position [11090, 0]
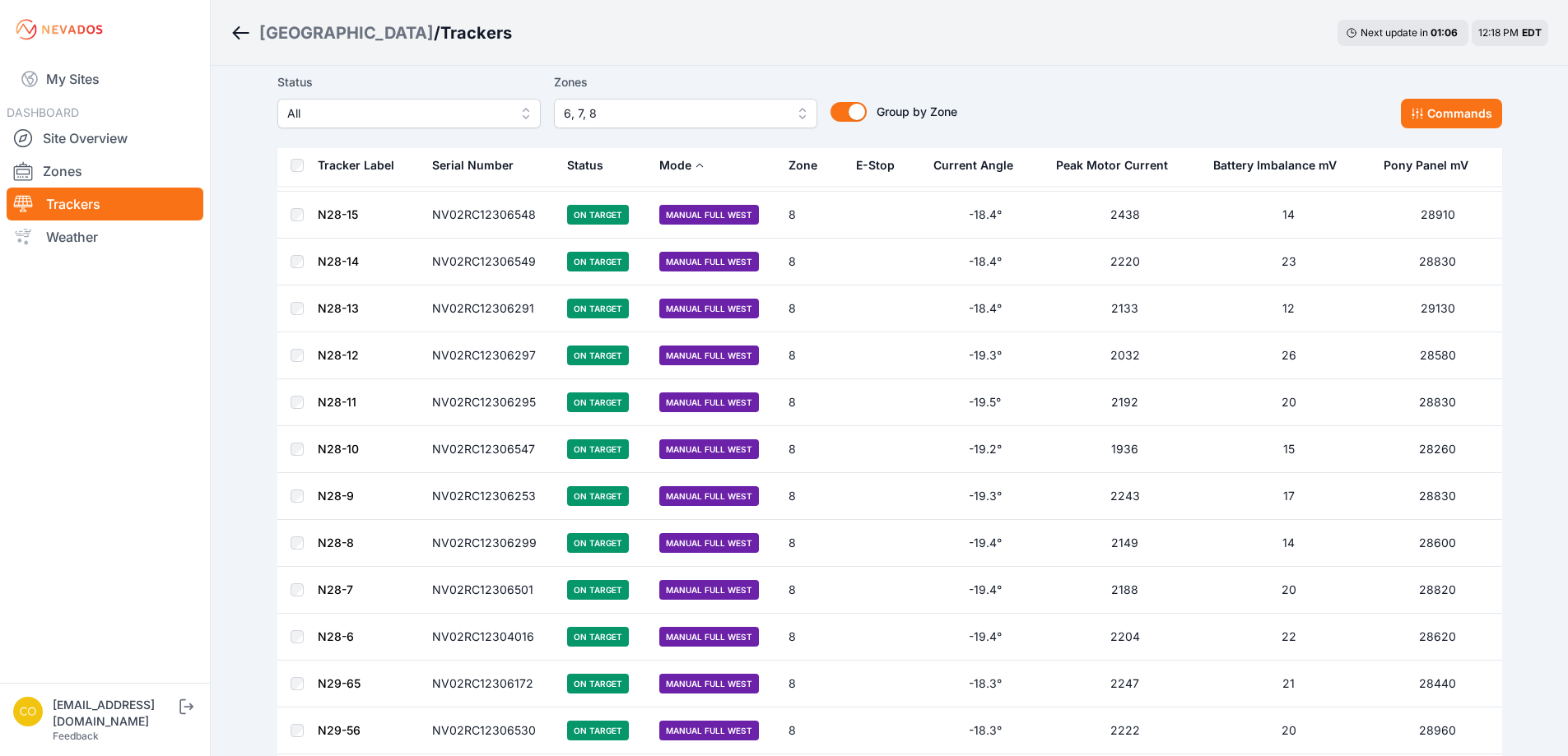
click at [764, 116] on span "6, 7, 8" at bounding box center [674, 114] width 221 height 20
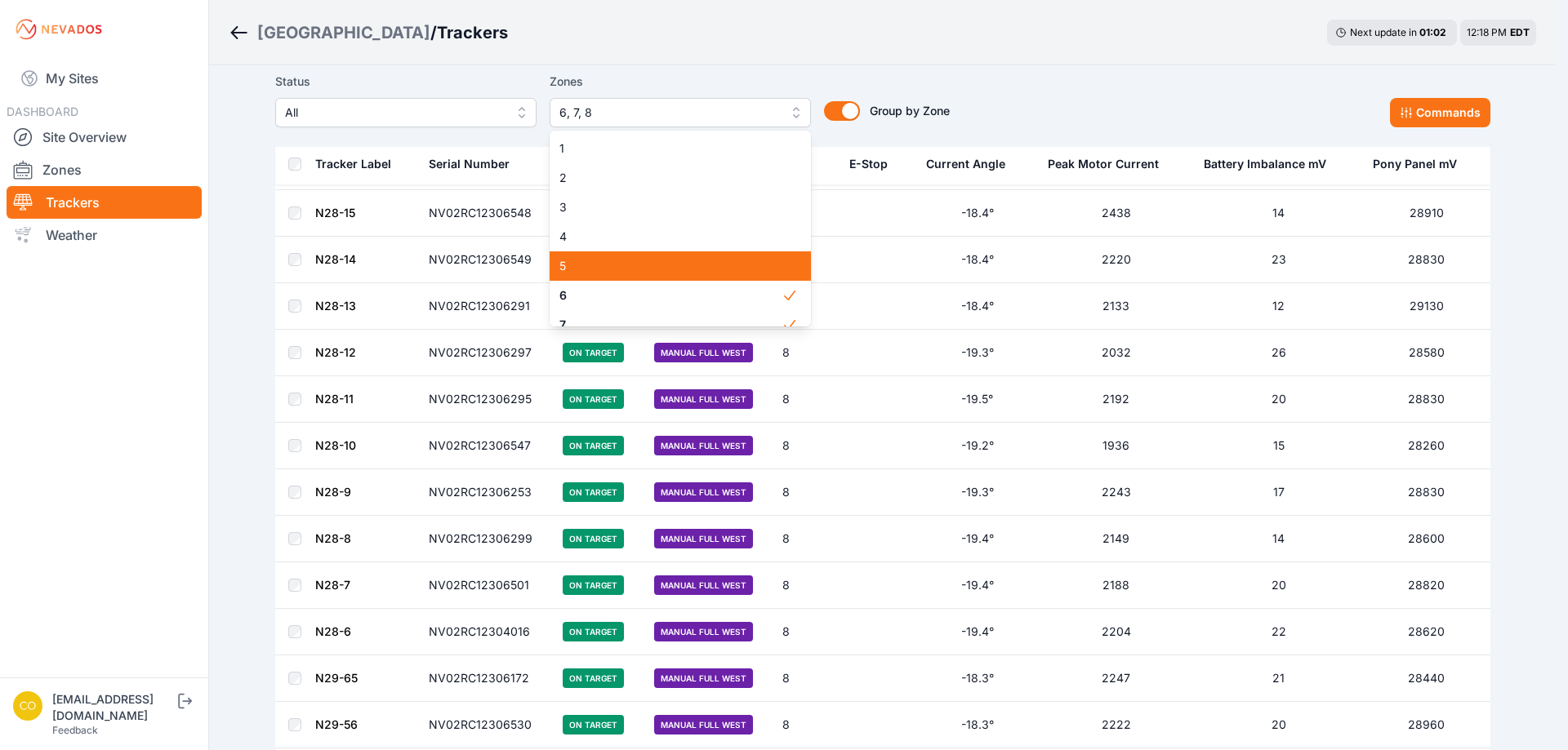
click at [624, 258] on span "5" at bounding box center [671, 265] width 222 height 16
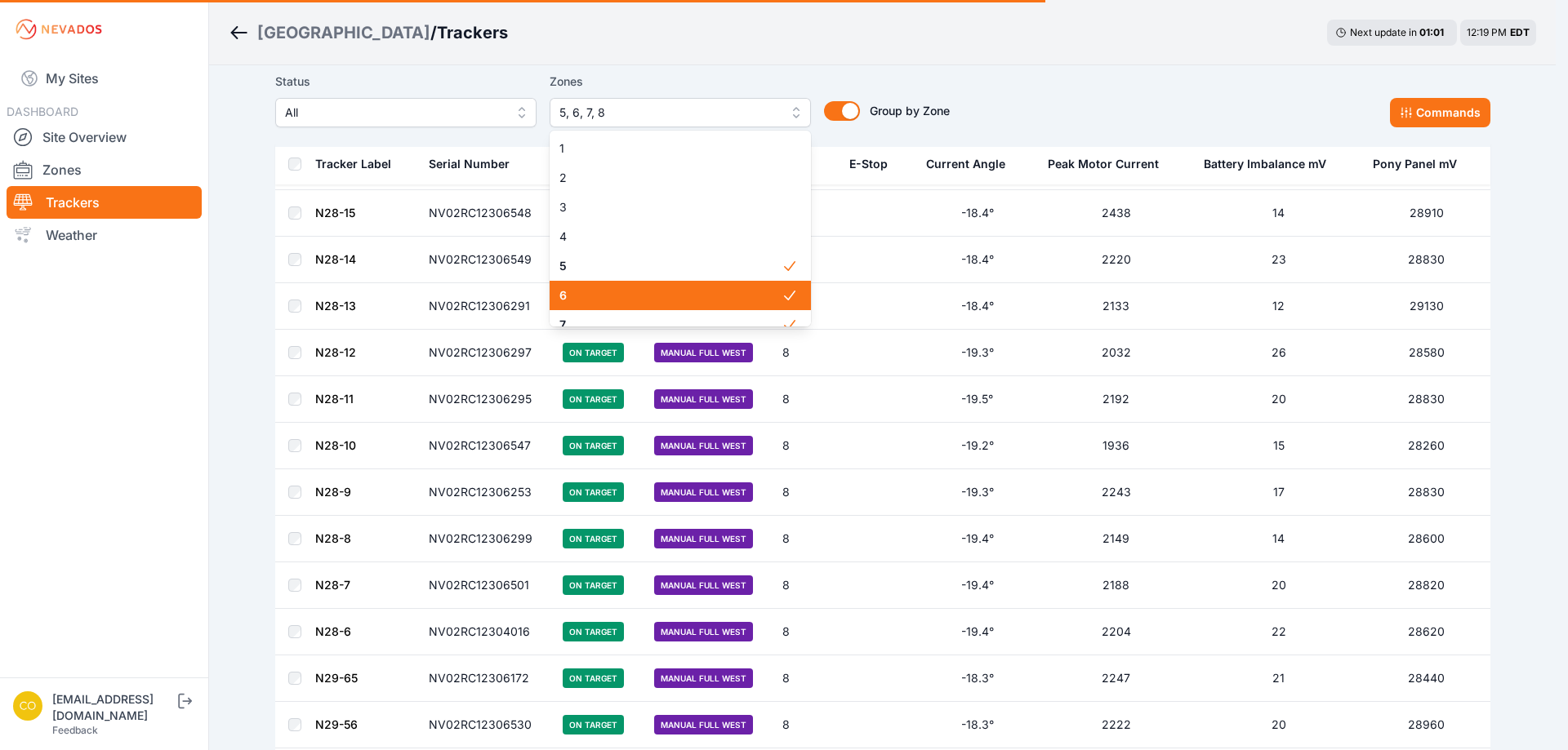
click at [686, 275] on span "5" at bounding box center [671, 265] width 222 height 16
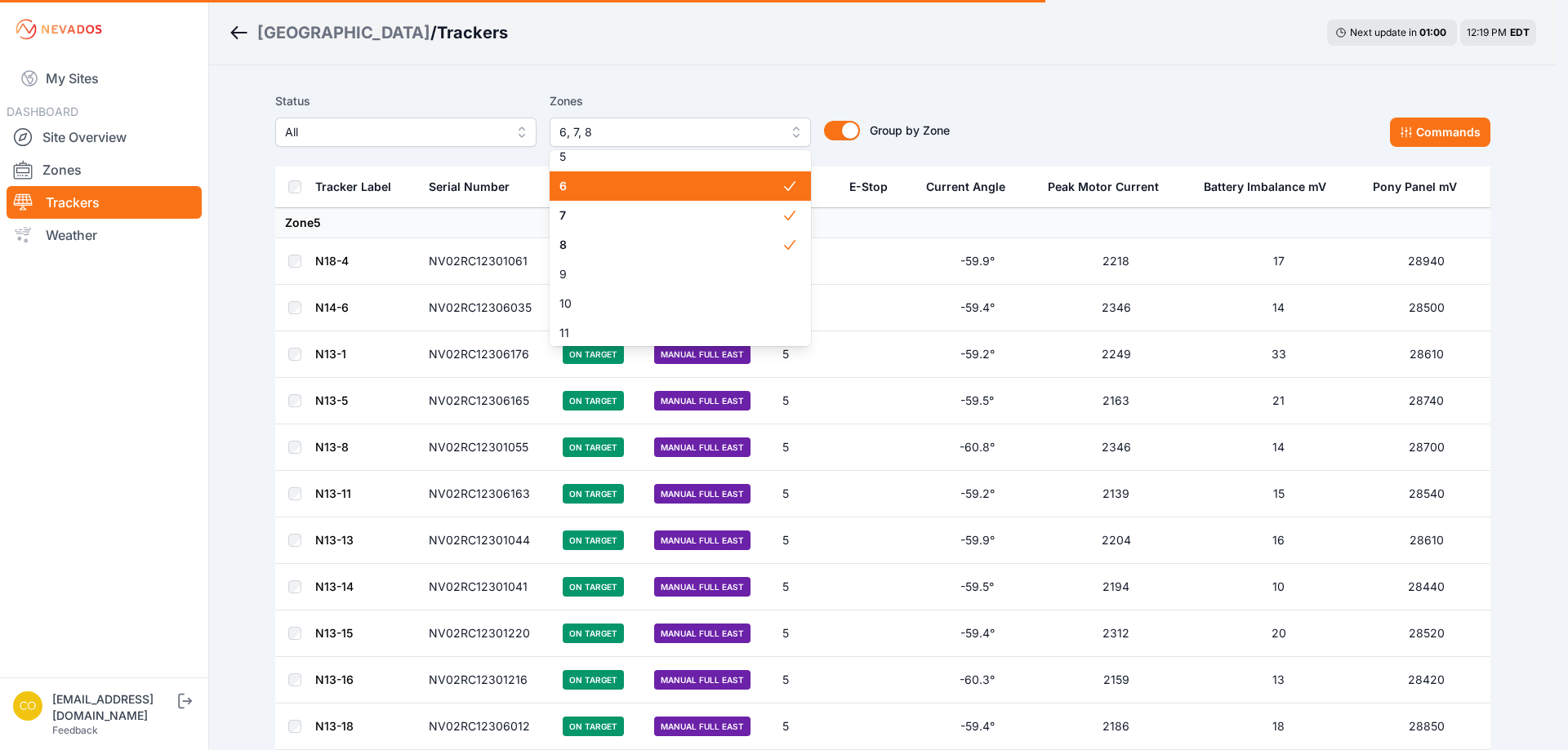
scroll to position [81, 0]
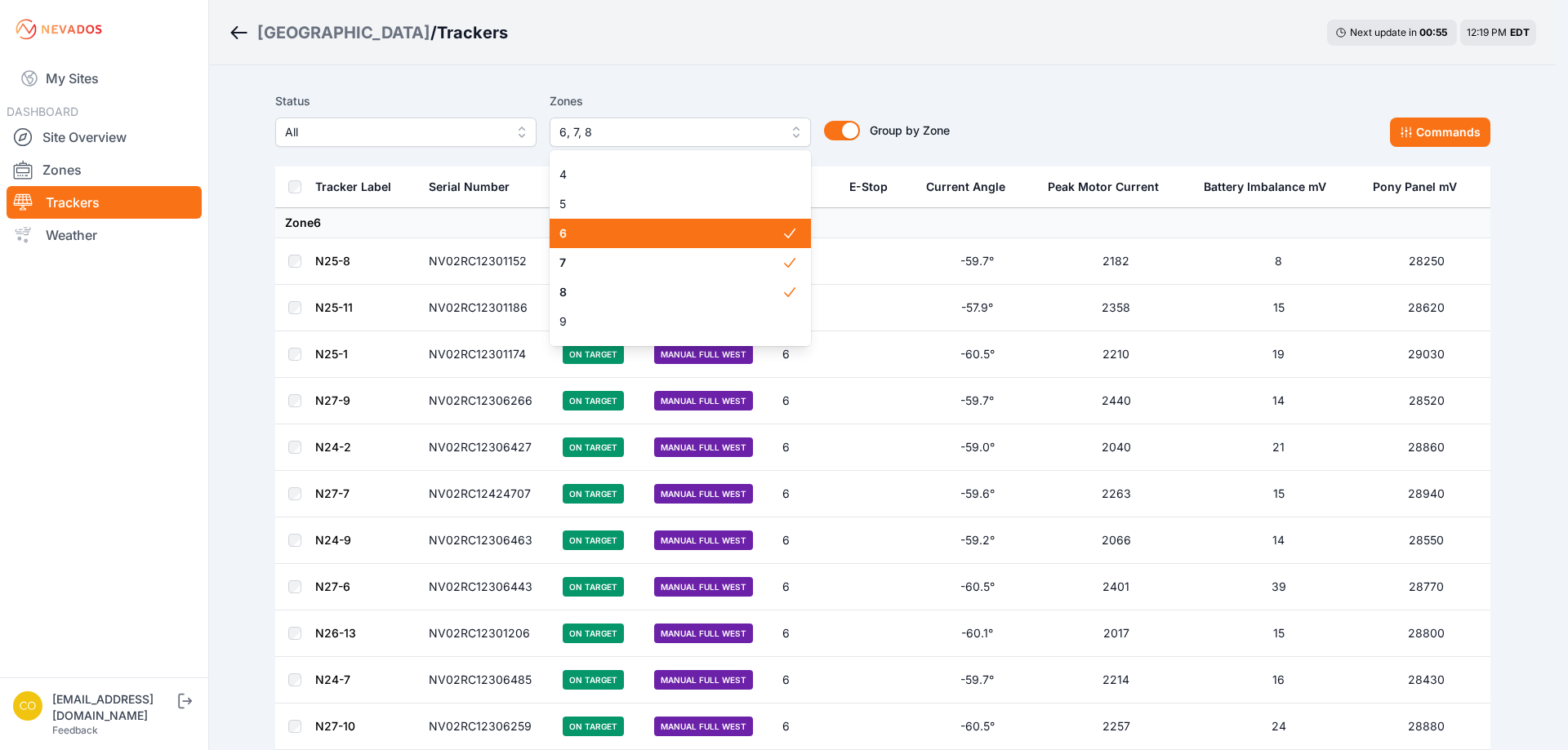
click at [697, 234] on span "6" at bounding box center [671, 233] width 222 height 16
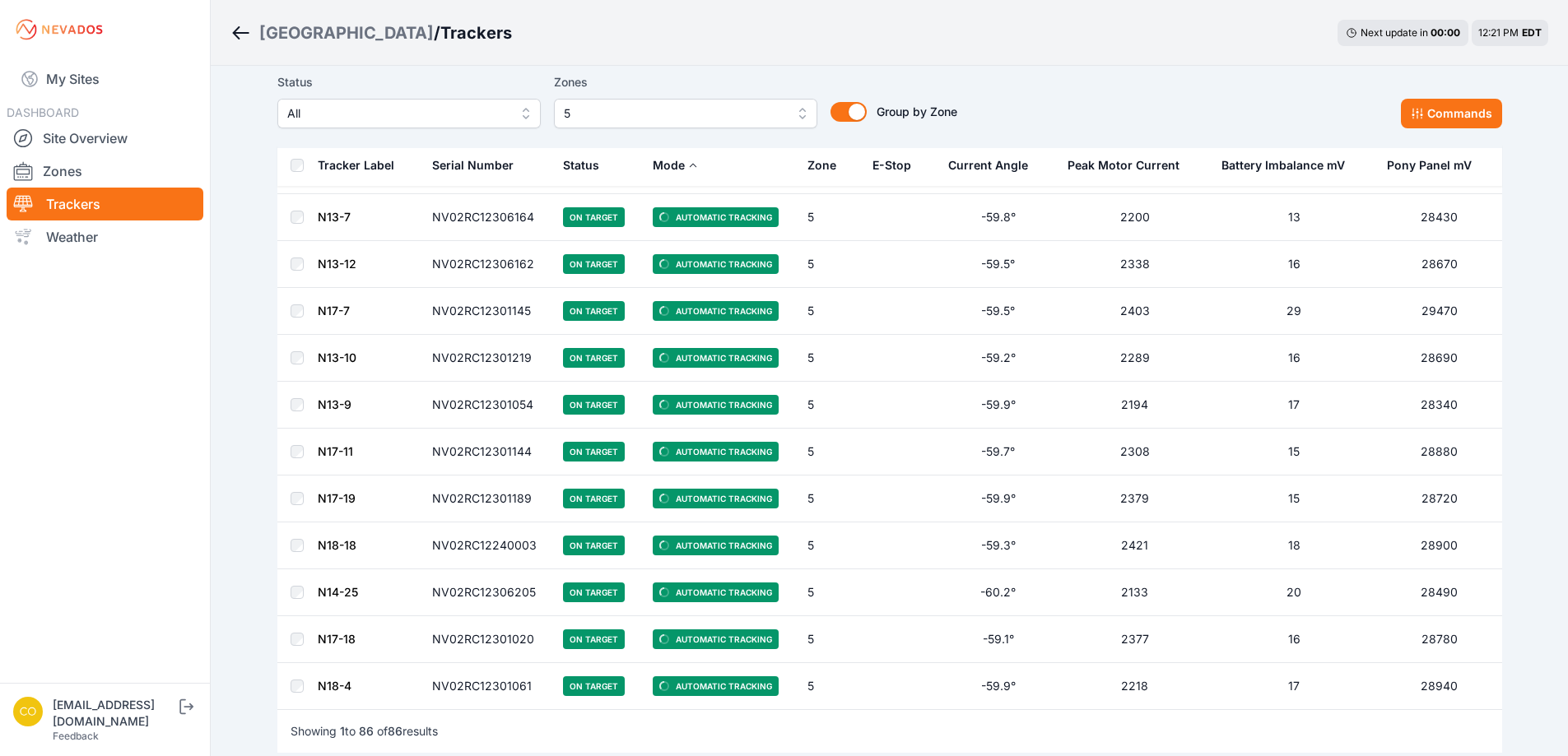
scroll to position [3684, 0]
